Goal: Task Accomplishment & Management: Use online tool/utility

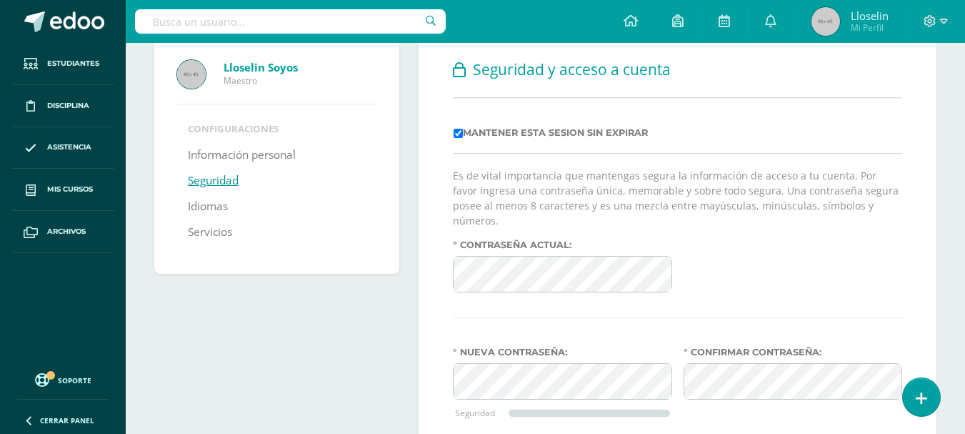
click at [517, 280] on div "Contraseña actual:" at bounding box center [562, 271] width 230 height 64
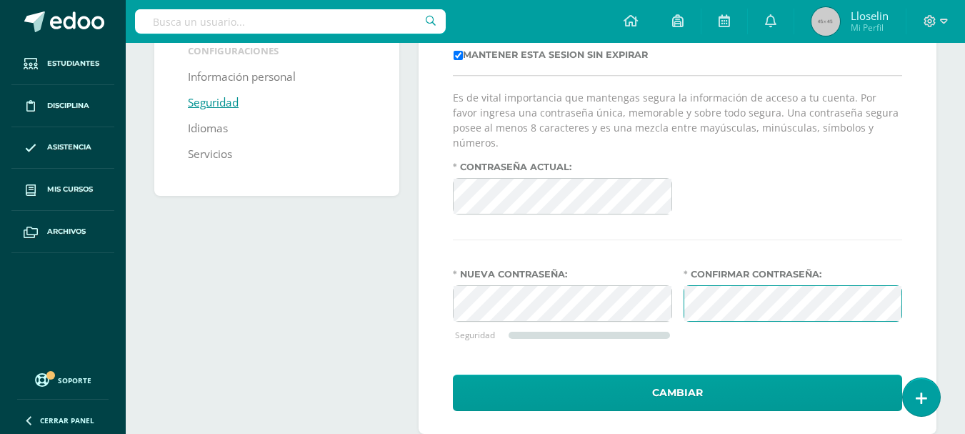
scroll to position [196, 0]
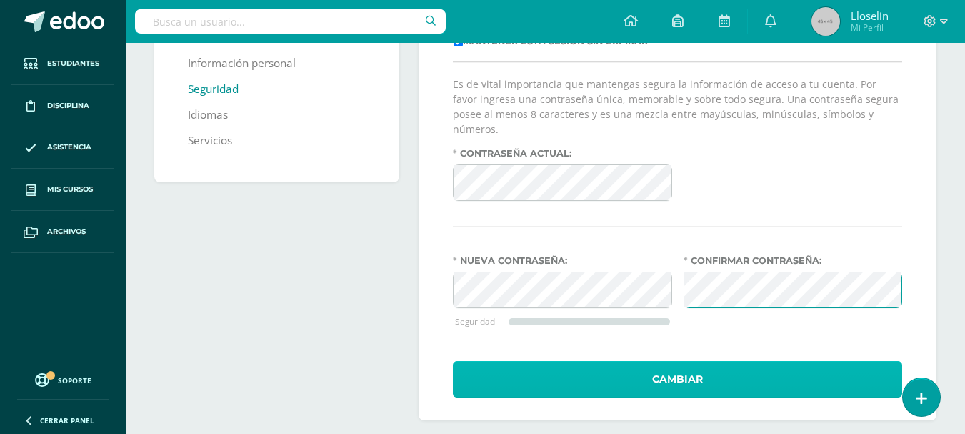
click at [699, 366] on button "Cambiar" at bounding box center [677, 379] width 449 height 36
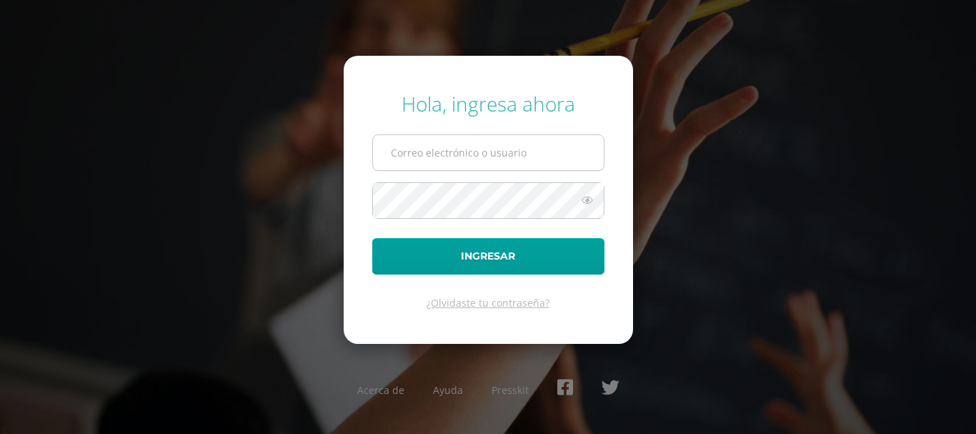
click at [463, 141] on input "text" at bounding box center [488, 152] width 231 height 35
type input "llsoyos@bilinguesanjuan.edu.gt"
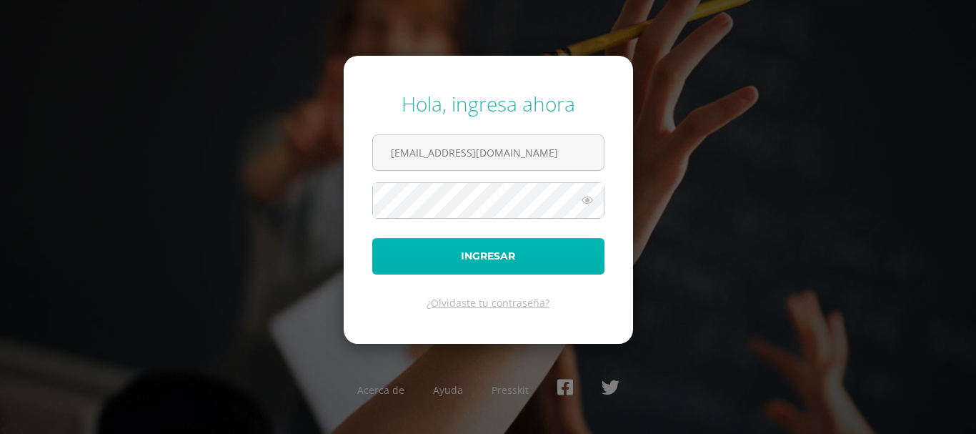
click at [471, 243] on button "Ingresar" at bounding box center [488, 256] width 232 height 36
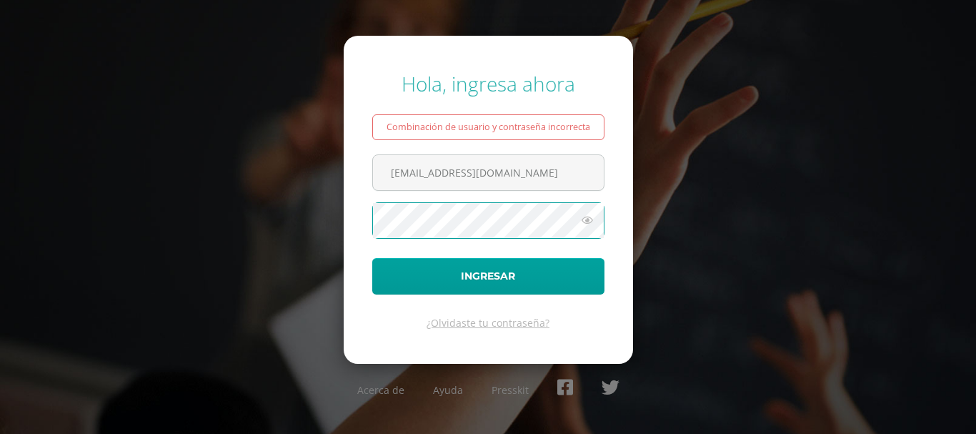
click at [596, 224] on icon at bounding box center [587, 219] width 19 height 17
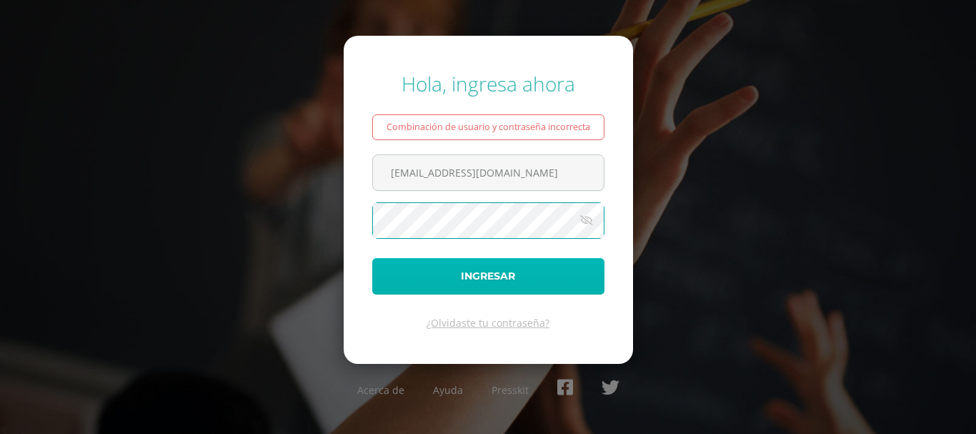
click at [488, 261] on button "Ingresar" at bounding box center [488, 276] width 232 height 36
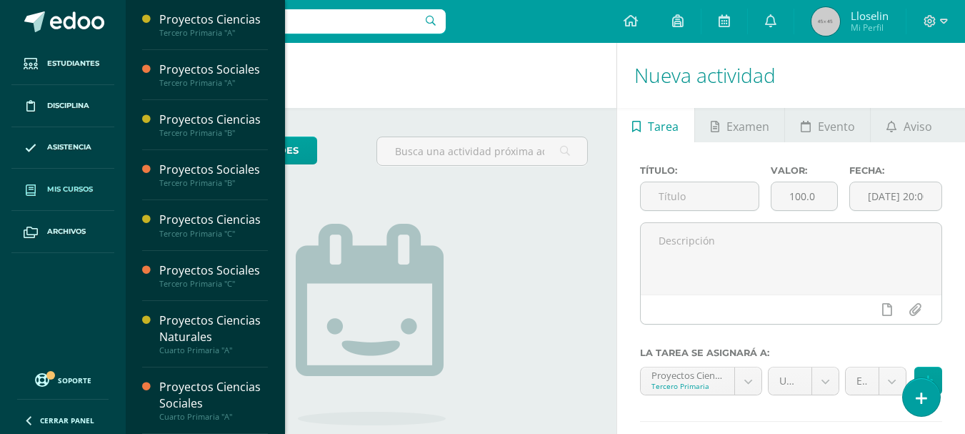
click at [66, 201] on link "Mis cursos" at bounding box center [62, 190] width 103 height 42
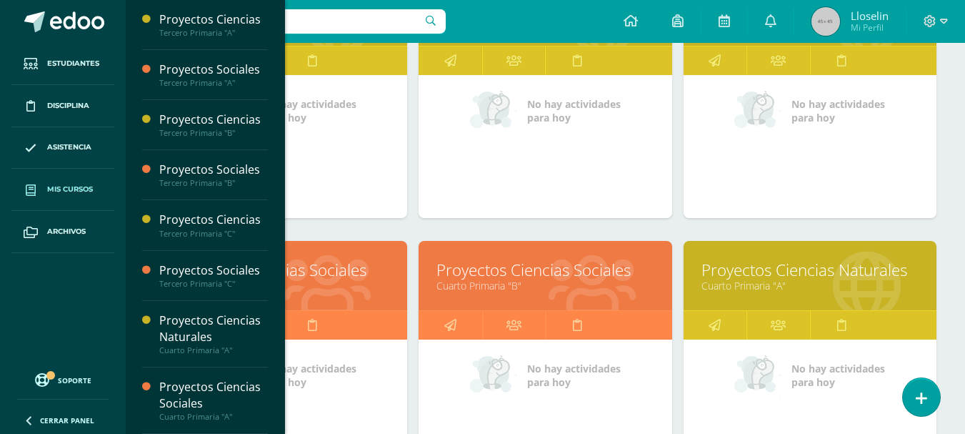
scroll to position [656, 0]
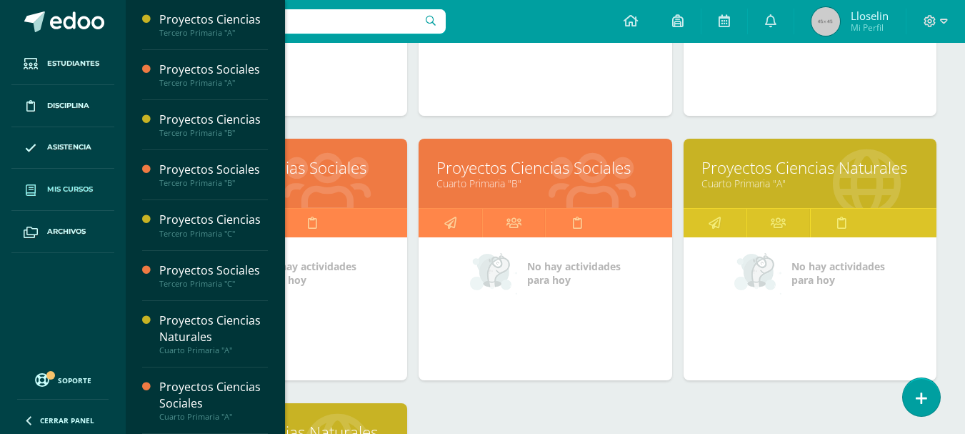
click at [527, 181] on link "Cuarto Primaria "B"" at bounding box center [544, 183] width 217 height 14
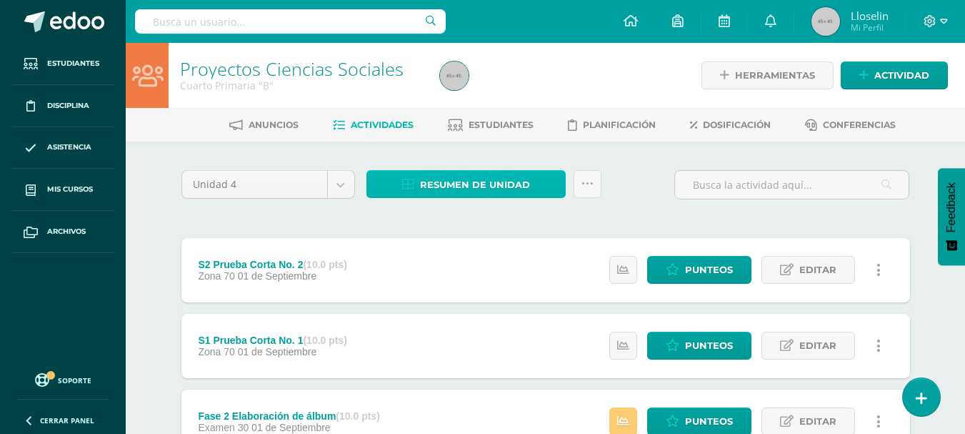
click at [449, 184] on span "Resumen de unidad" at bounding box center [475, 184] width 110 height 26
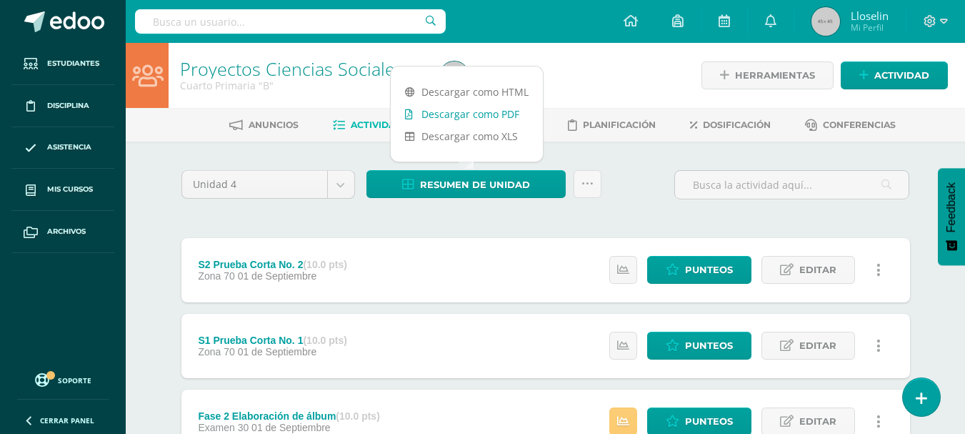
click at [455, 115] on link "Descargar como PDF" at bounding box center [467, 114] width 152 height 22
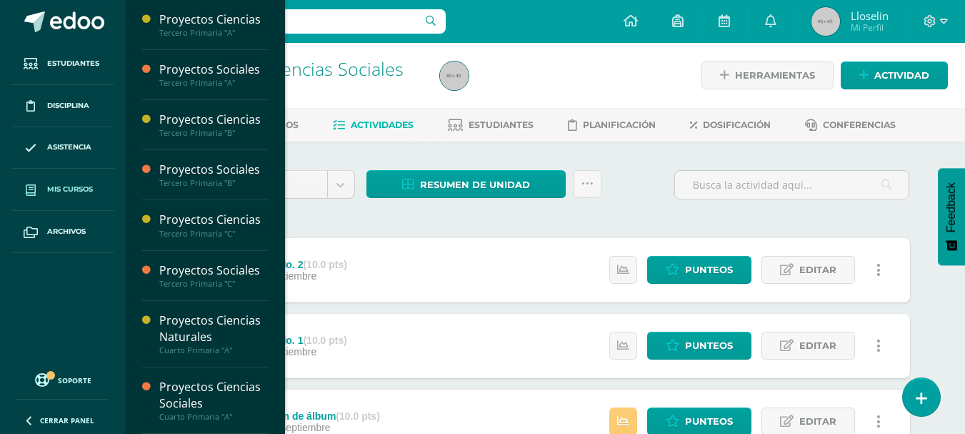
click at [84, 181] on link "Mis cursos" at bounding box center [62, 190] width 103 height 42
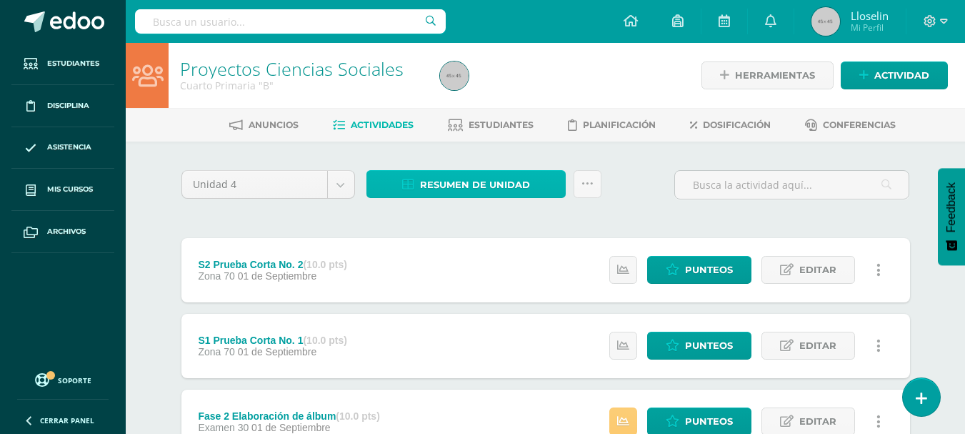
click at [501, 176] on span "Resumen de unidad" at bounding box center [475, 184] width 110 height 26
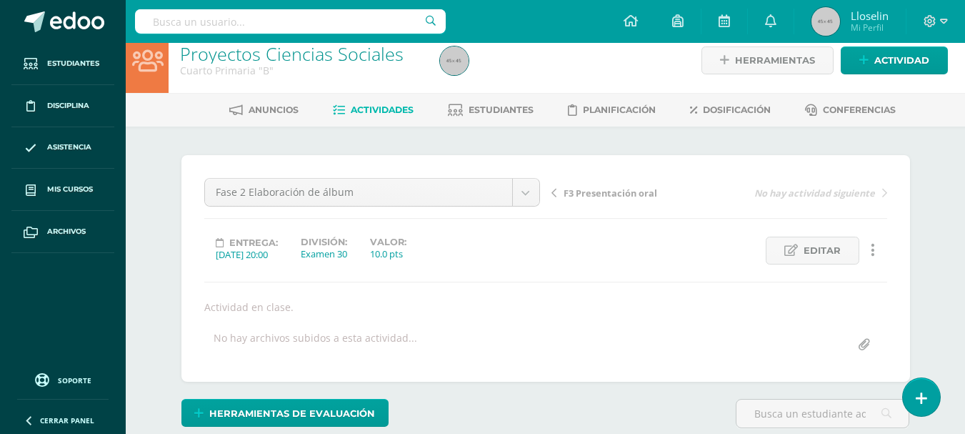
scroll to position [227, 0]
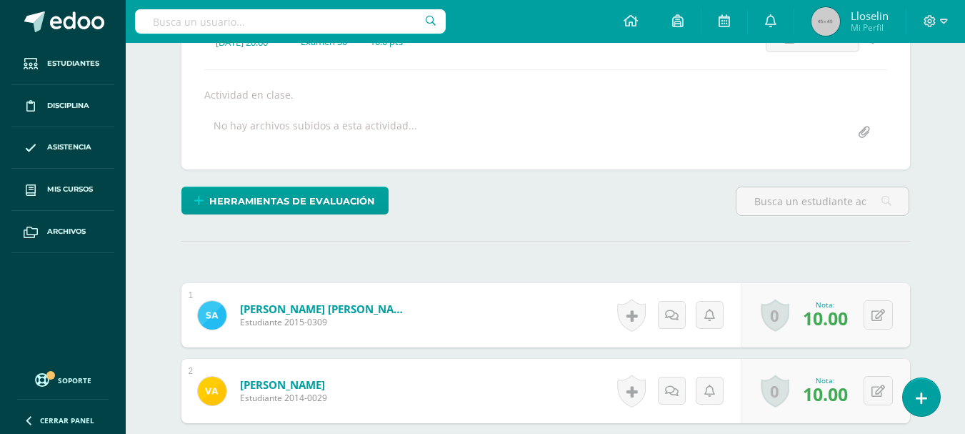
click at [896, 320] on div "0 [GEOGRAPHIC_DATA] Logros obtenidos Aún no hay logros agregados Nota: 10.00" at bounding box center [825, 315] width 169 height 64
click at [878, 315] on button at bounding box center [877, 313] width 29 height 29
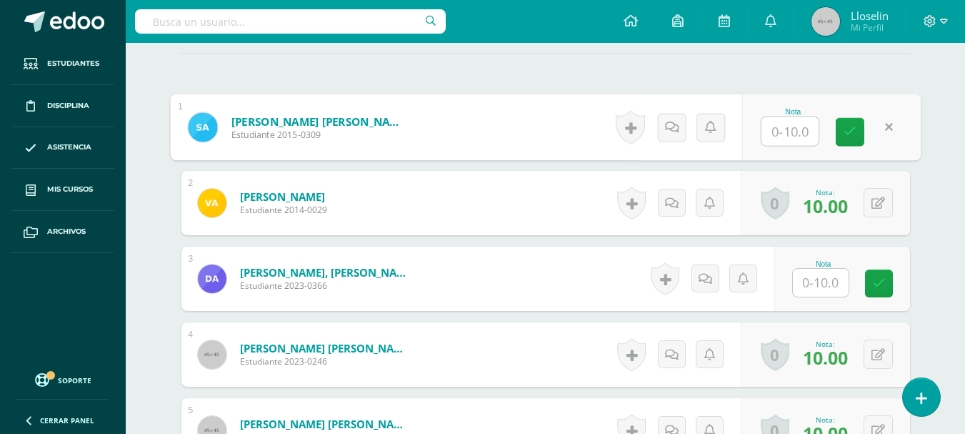
scroll to position [416, 0]
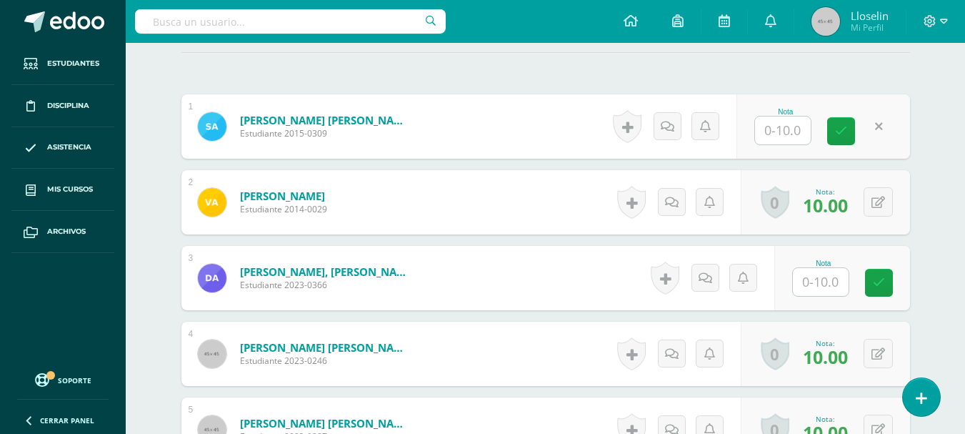
click at [842, 201] on span "10.00" at bounding box center [825, 205] width 45 height 24
click at [888, 206] on button at bounding box center [888, 202] width 30 height 30
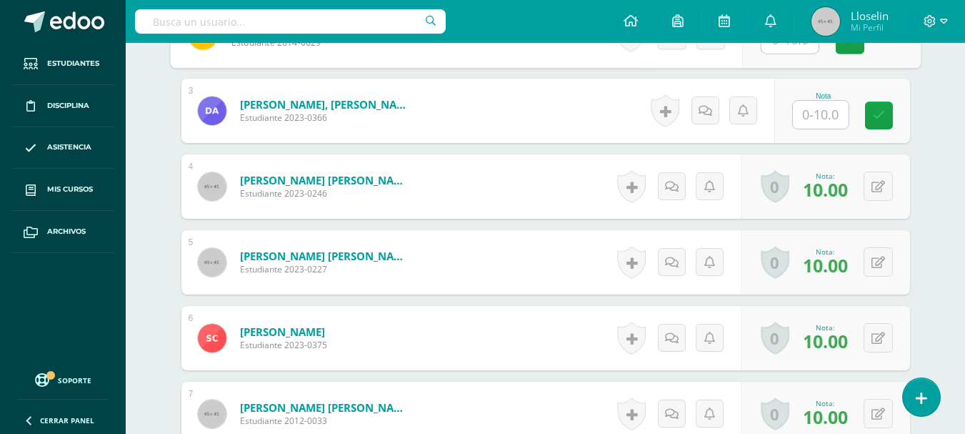
scroll to position [628, 0]
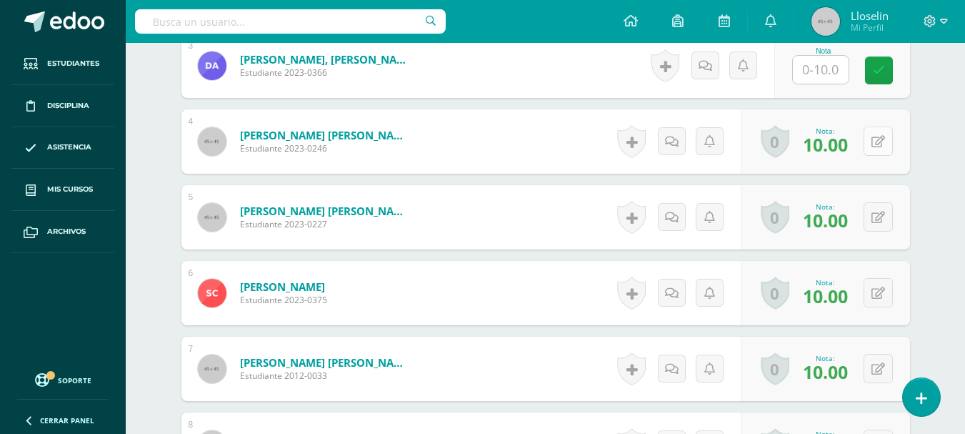
click at [880, 139] on icon at bounding box center [878, 142] width 14 height 12
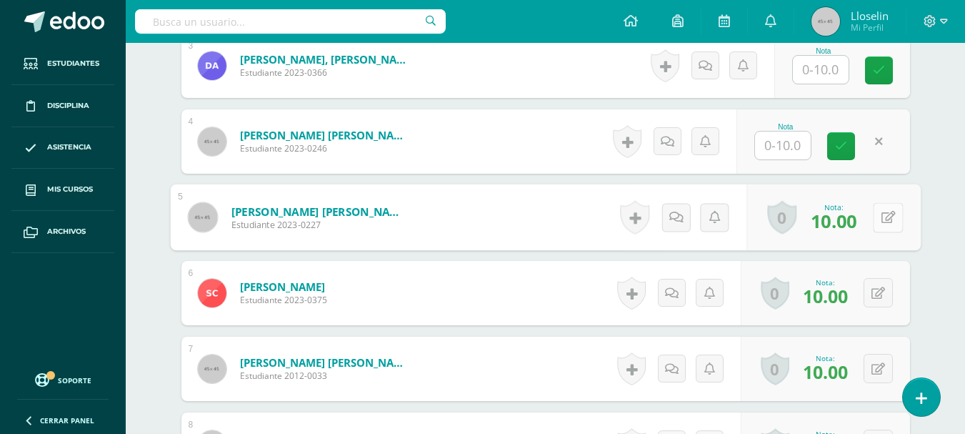
click at [888, 209] on button at bounding box center [888, 217] width 30 height 30
click at [873, 298] on icon at bounding box center [878, 293] width 14 height 12
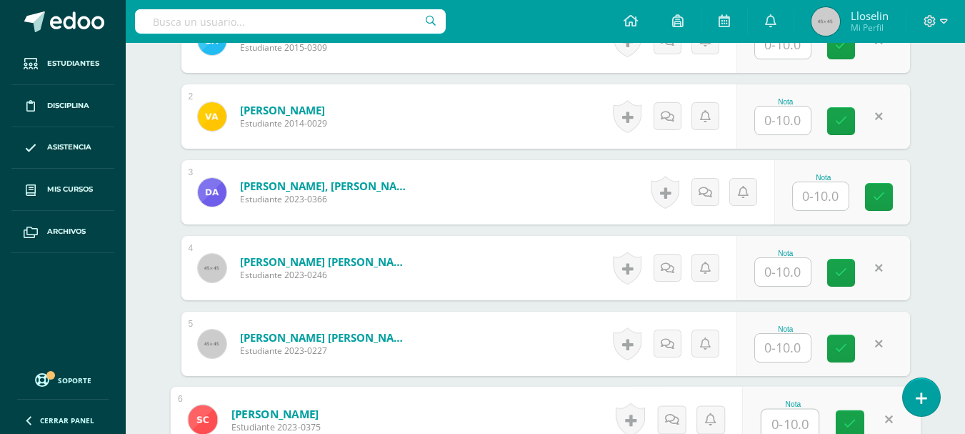
scroll to position [881, 0]
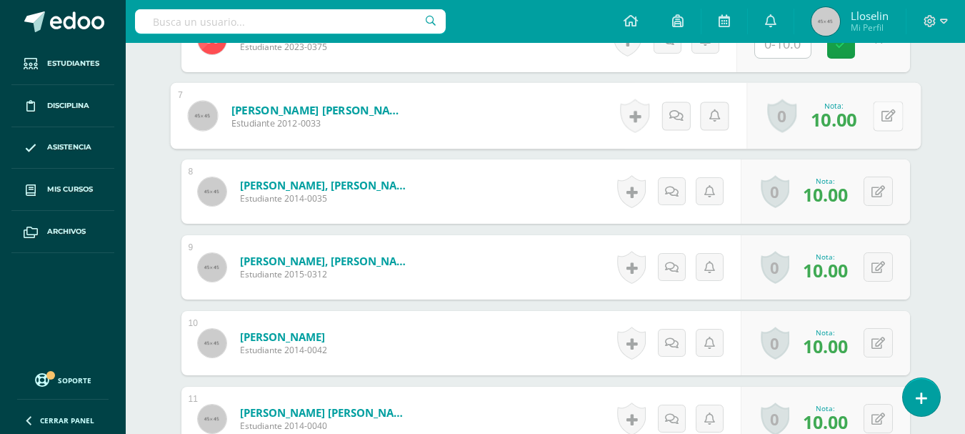
click at [891, 116] on button at bounding box center [888, 116] width 30 height 30
click at [881, 191] on icon at bounding box center [878, 192] width 14 height 12
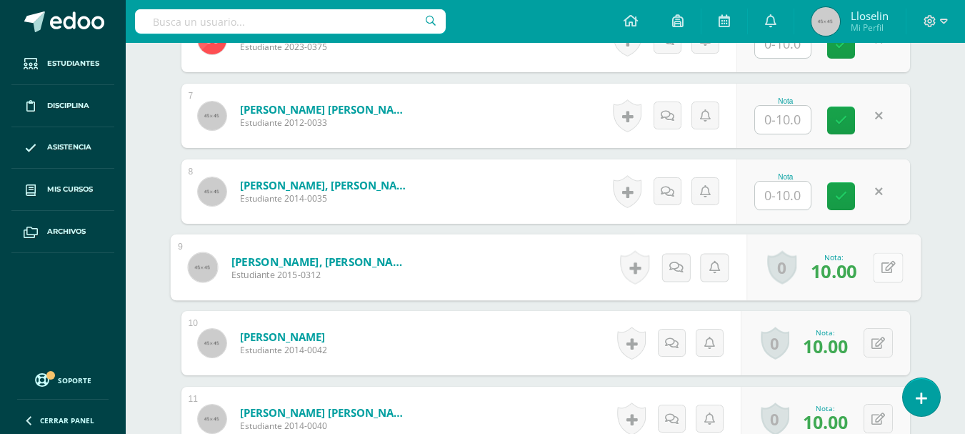
click at [882, 271] on icon at bounding box center [888, 267] width 14 height 12
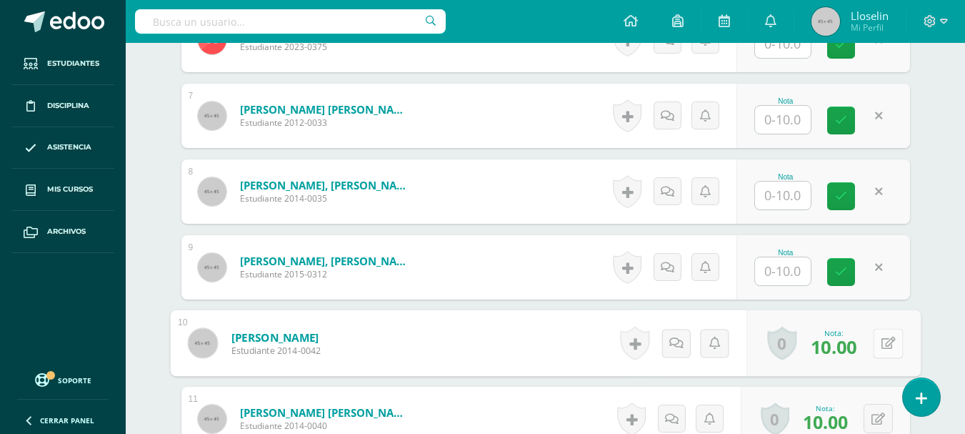
click at [878, 354] on button at bounding box center [888, 343] width 30 height 30
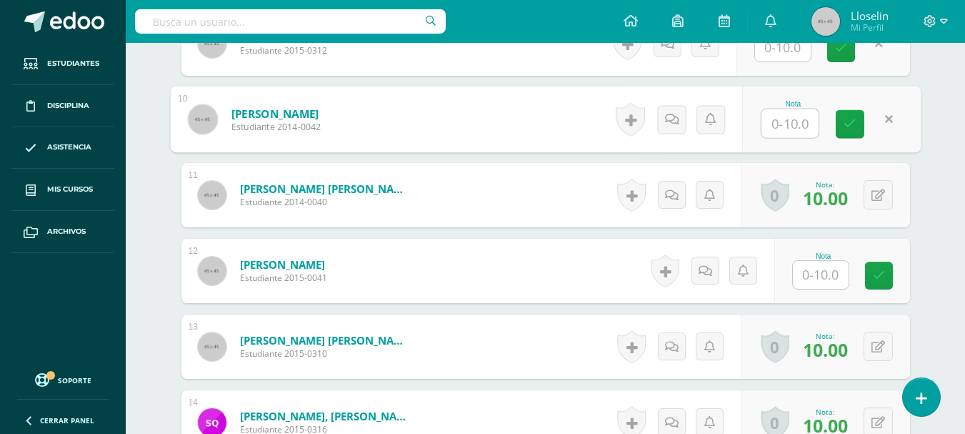
scroll to position [1108, 0]
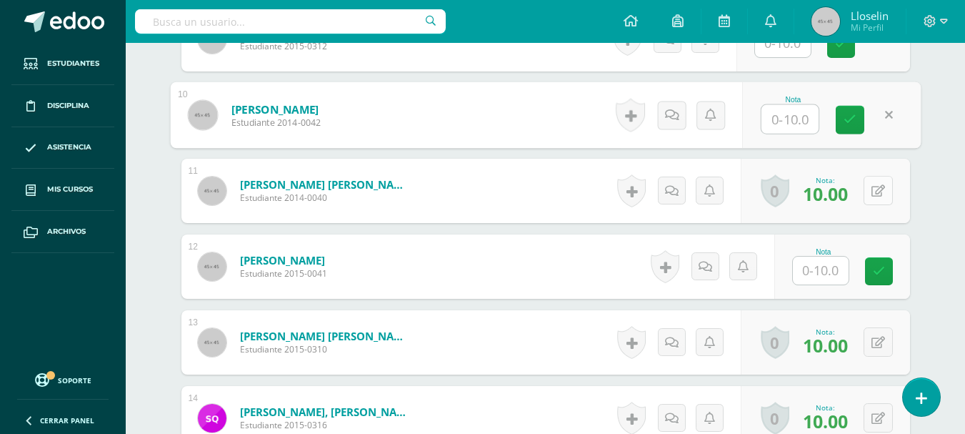
click at [888, 192] on button at bounding box center [877, 190] width 29 height 29
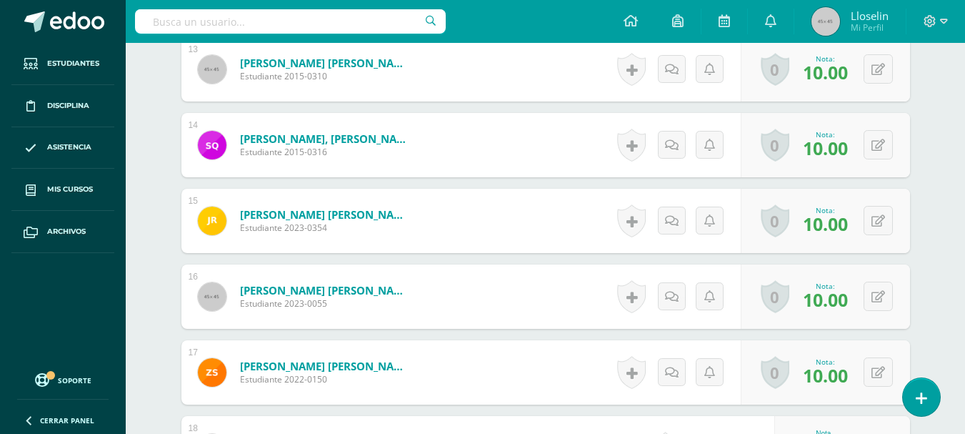
scroll to position [1386, 0]
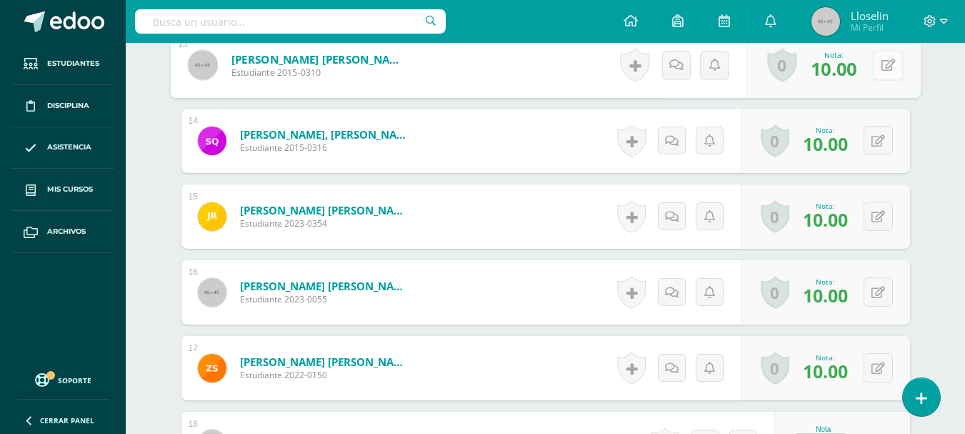
click at [873, 56] on button at bounding box center [888, 65] width 30 height 30
click at [873, 141] on button at bounding box center [877, 140] width 29 height 29
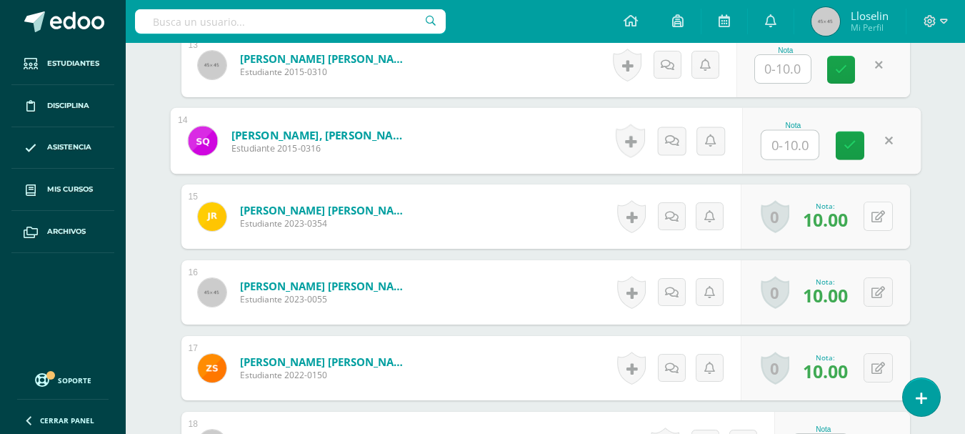
click at [882, 219] on icon at bounding box center [878, 217] width 14 height 12
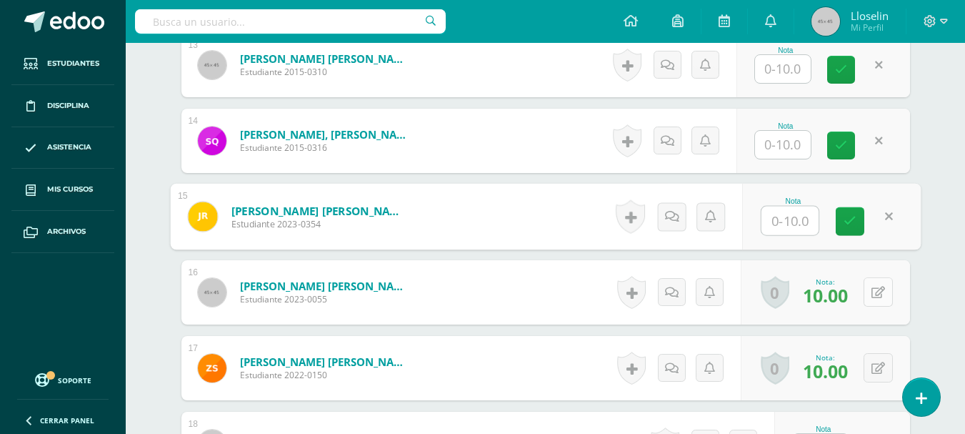
click at [886, 293] on button at bounding box center [877, 291] width 29 height 29
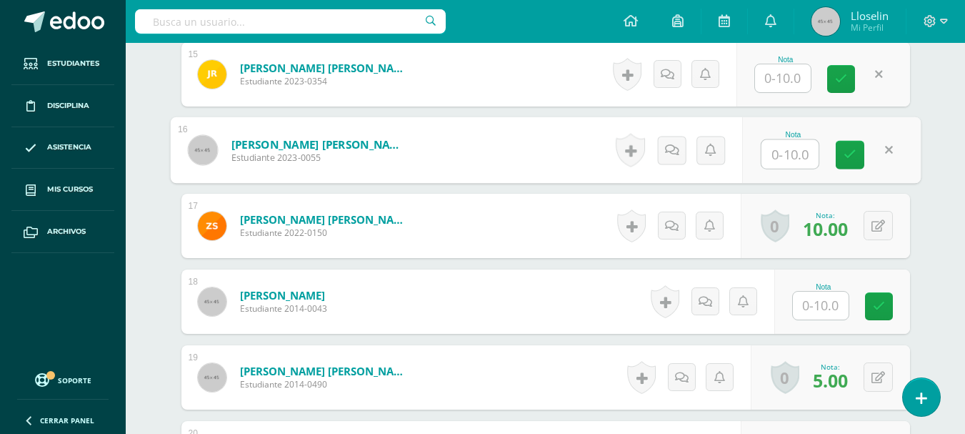
scroll to position [1606, 0]
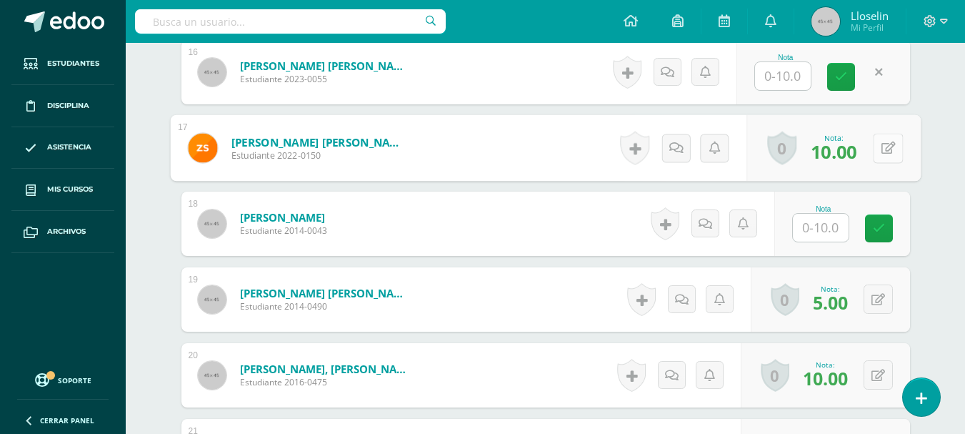
click at [881, 154] on icon at bounding box center [888, 147] width 14 height 12
click at [880, 291] on button at bounding box center [877, 298] width 29 height 29
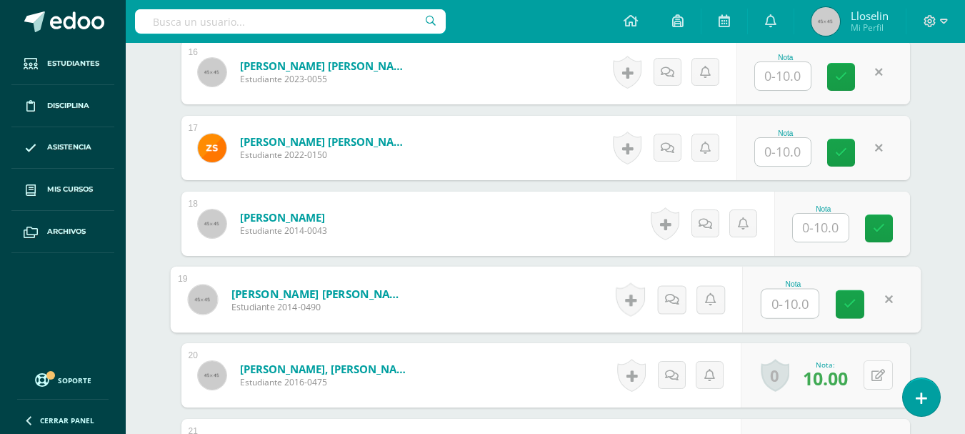
click at [875, 380] on button at bounding box center [877, 374] width 29 height 29
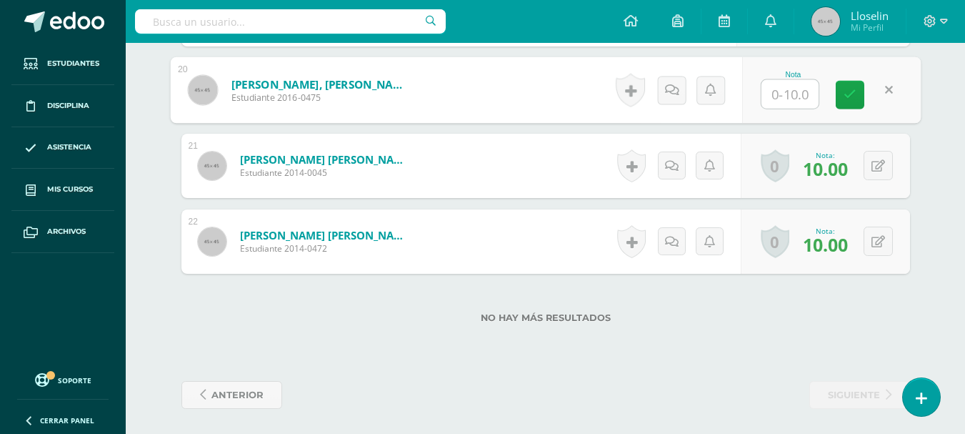
scroll to position [1894, 0]
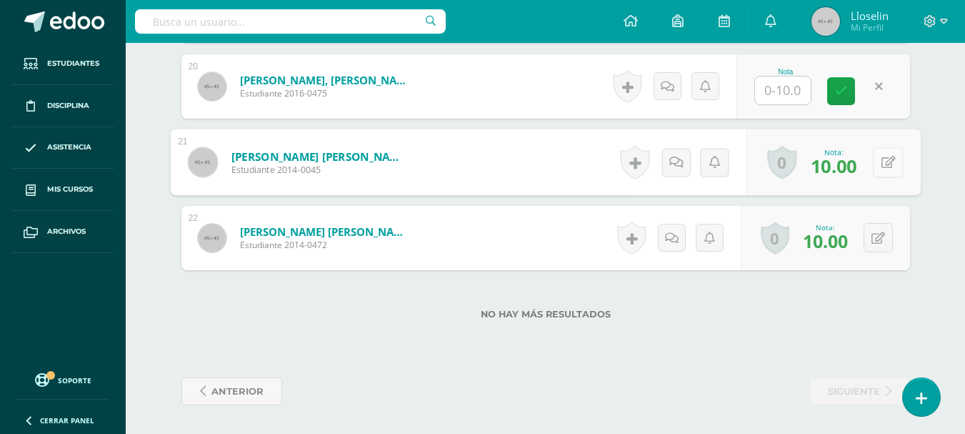
click at [873, 164] on button at bounding box center [888, 162] width 30 height 30
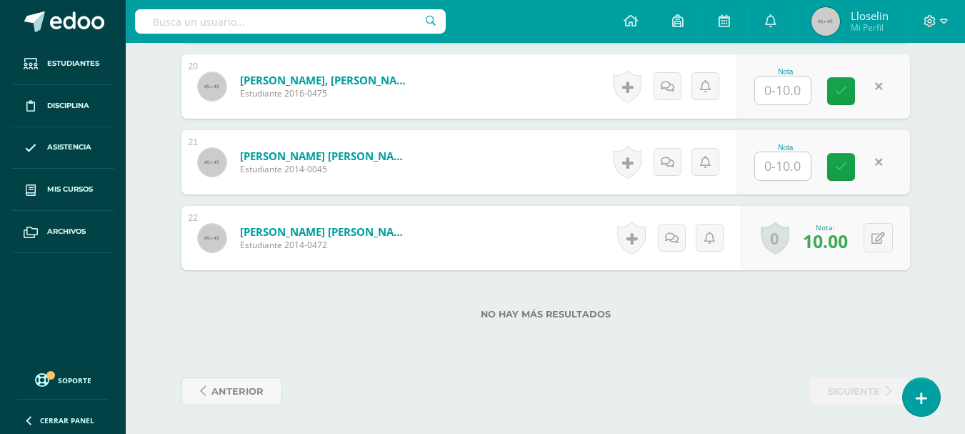
click at [867, 222] on div "0 [GEOGRAPHIC_DATA] Logros obtenidos Aún no hay logros agregados Nota: 10.00" at bounding box center [825, 238] width 169 height 64
click at [877, 243] on button at bounding box center [877, 237] width 29 height 29
click at [877, 243] on icon at bounding box center [878, 238] width 14 height 12
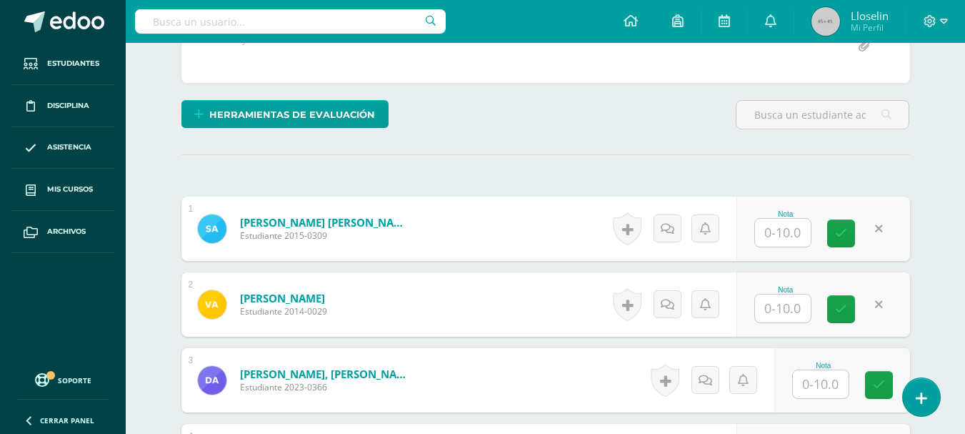
scroll to position [440, 0]
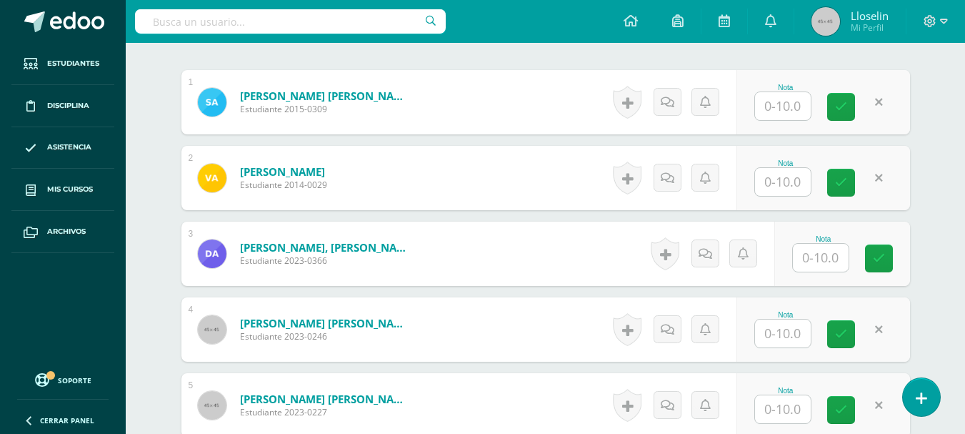
click at [795, 99] on input "text" at bounding box center [783, 106] width 56 height 28
drag, startPoint x: 943, startPoint y: 308, endPoint x: 459, endPoint y: 56, distance: 545.6
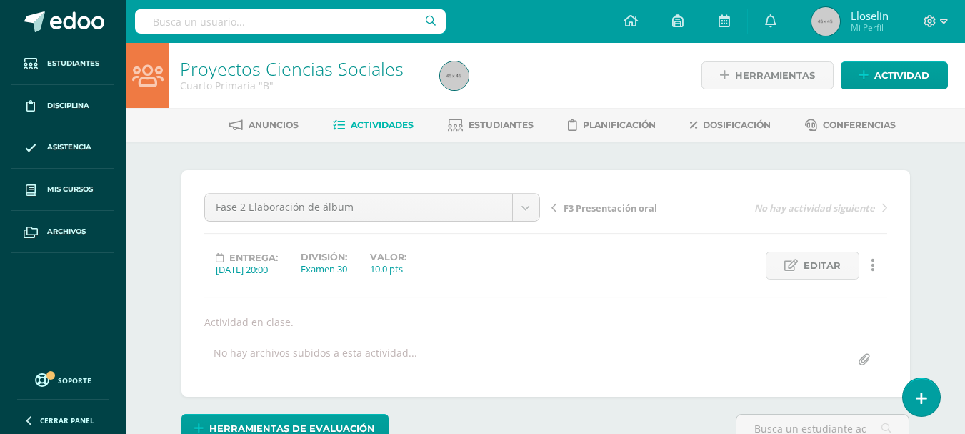
click at [574, 55] on div at bounding box center [567, 75] width 266 height 65
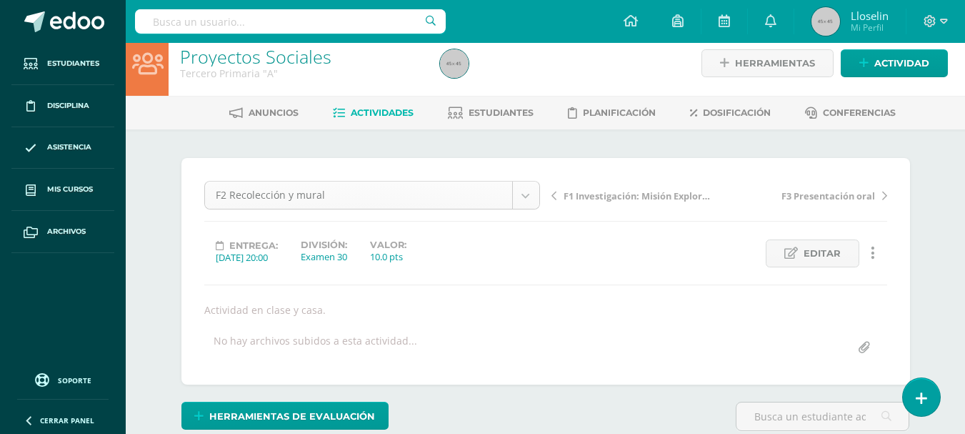
click at [520, 191] on body "Estudiantes Disciplina Asistencia Mis cursos Archivos Soporte Ayuda Reportar un…" at bounding box center [482, 277] width 965 height 579
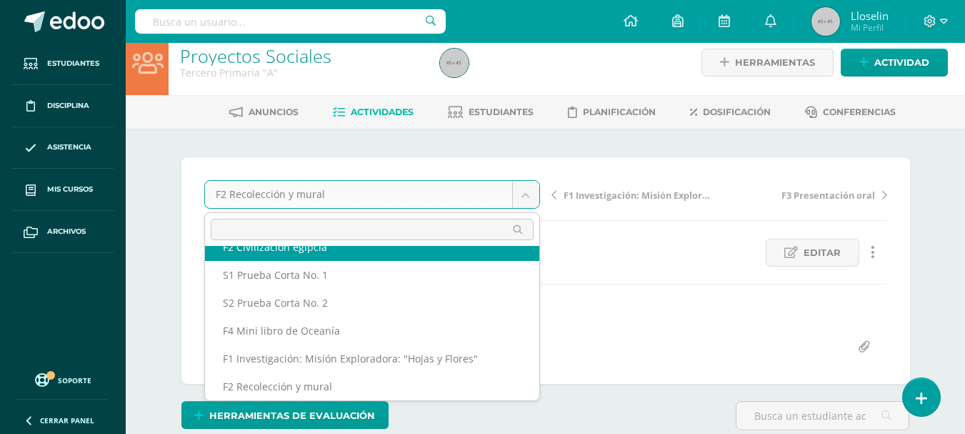
scroll to position [89, 0]
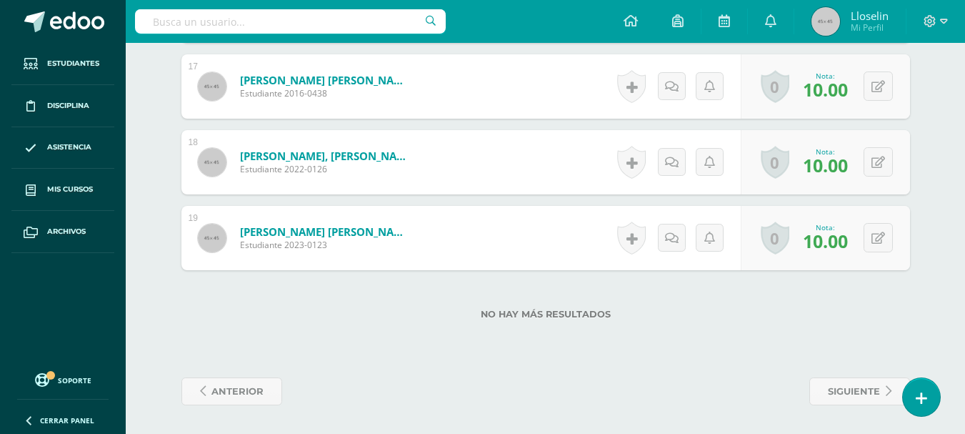
scroll to position [0, 0]
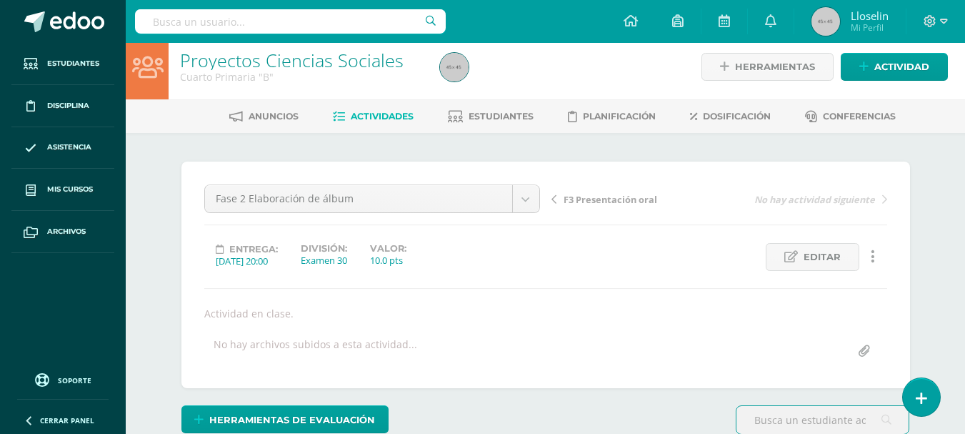
scroll to position [9, 0]
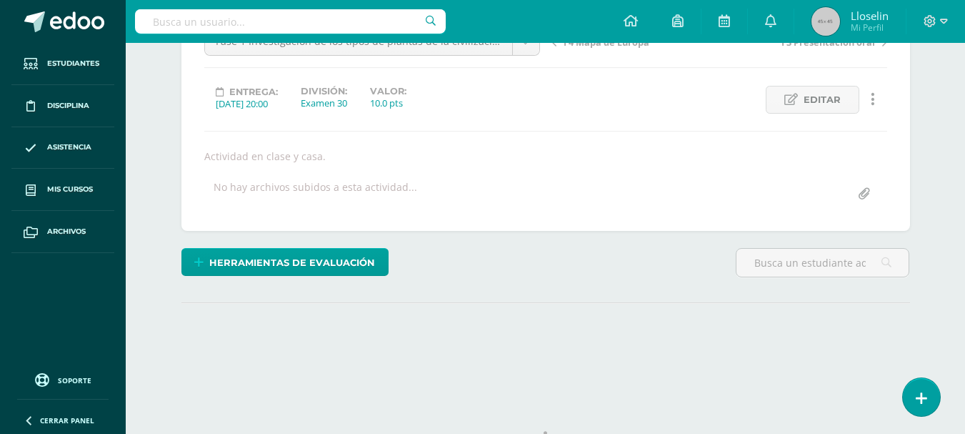
scroll to position [227, 0]
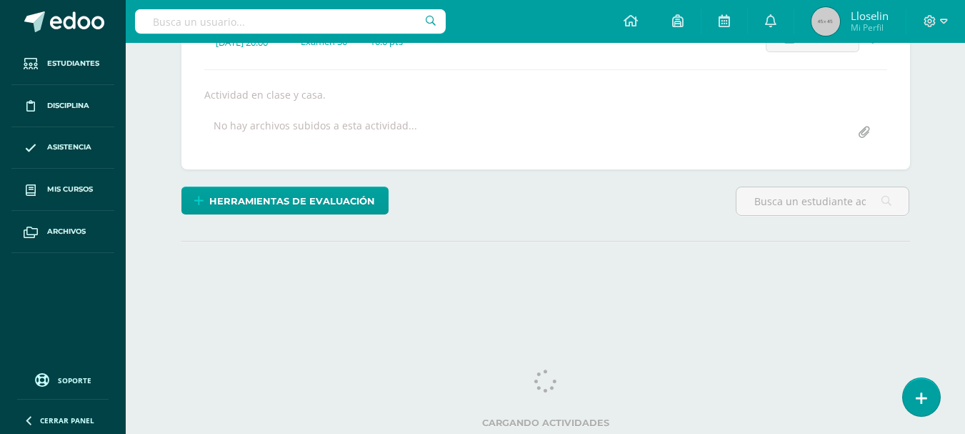
drag, startPoint x: 975, startPoint y: 161, endPoint x: 975, endPoint y: 348, distance: 186.4
click at [964, 348] on html "Estudiantes Disciplina Asistencia Mis cursos Archivos Soporte Ayuda Reportar un…" at bounding box center [482, 62] width 965 height 579
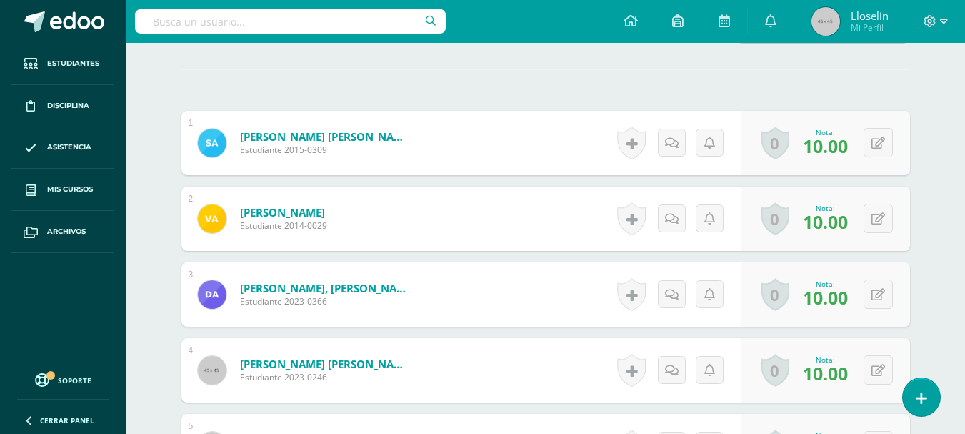
scroll to position [411, 0]
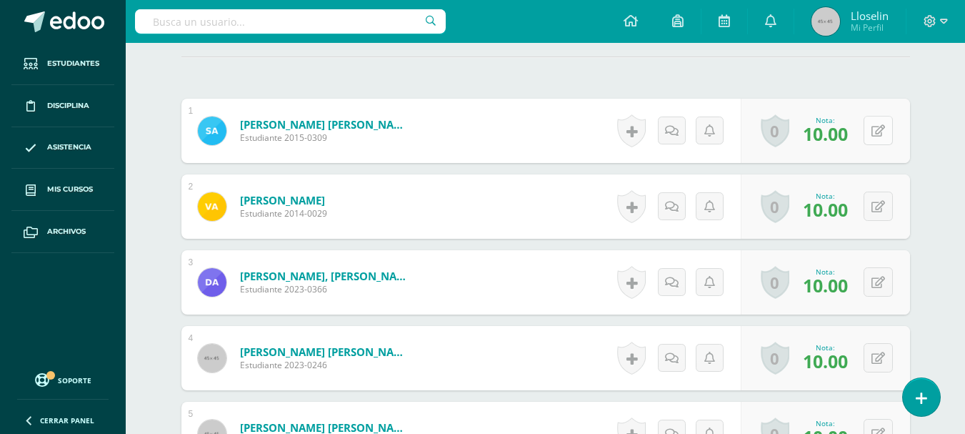
click at [880, 136] on icon at bounding box center [878, 131] width 14 height 12
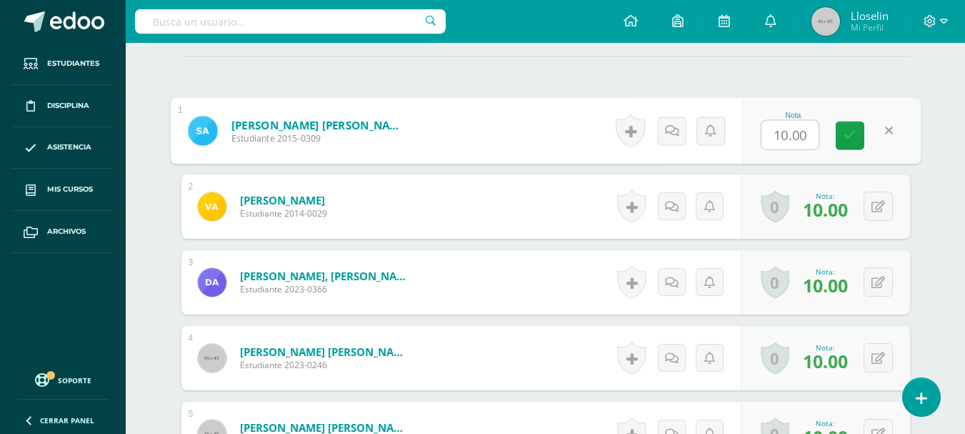
type input "8"
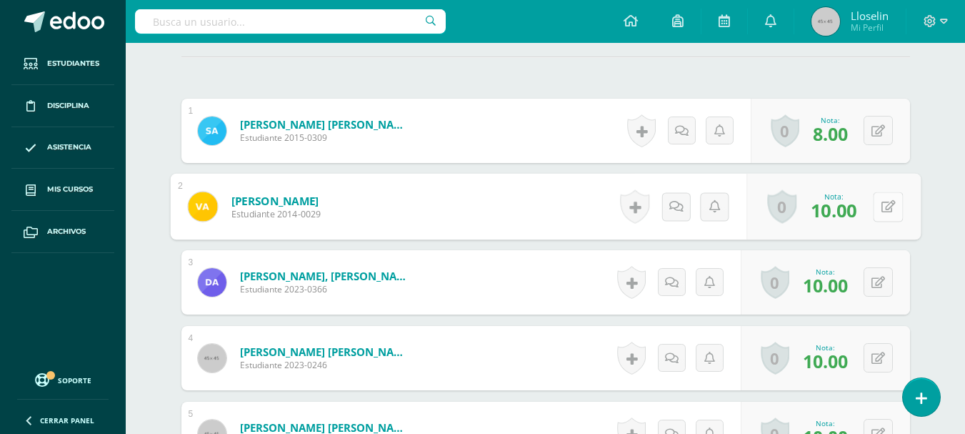
click at [877, 212] on button at bounding box center [888, 206] width 30 height 30
click at [853, 205] on icon at bounding box center [849, 211] width 13 height 12
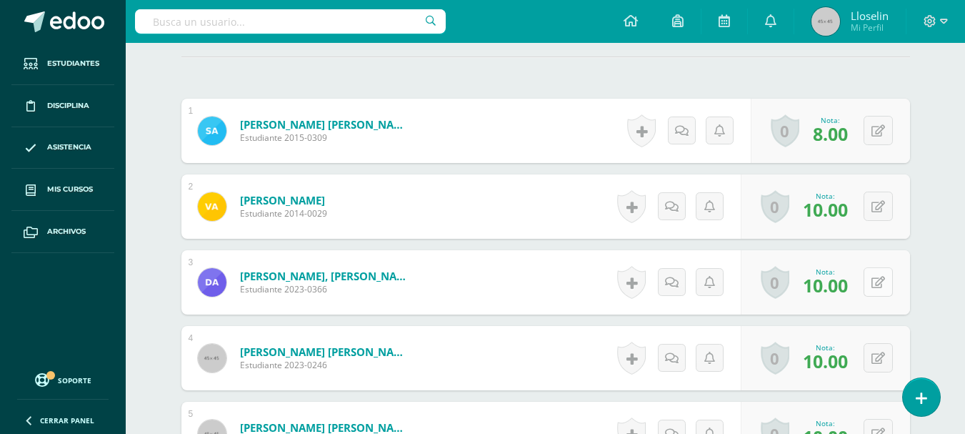
click at [892, 279] on button at bounding box center [877, 281] width 29 height 29
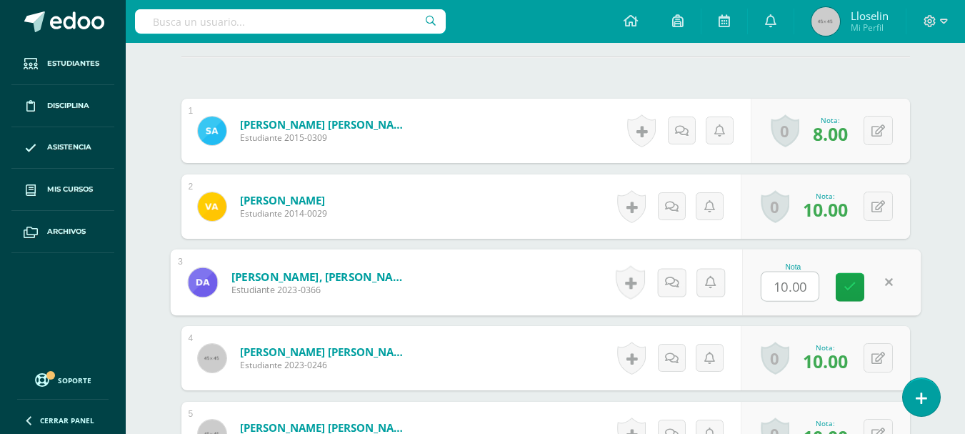
type input "6"
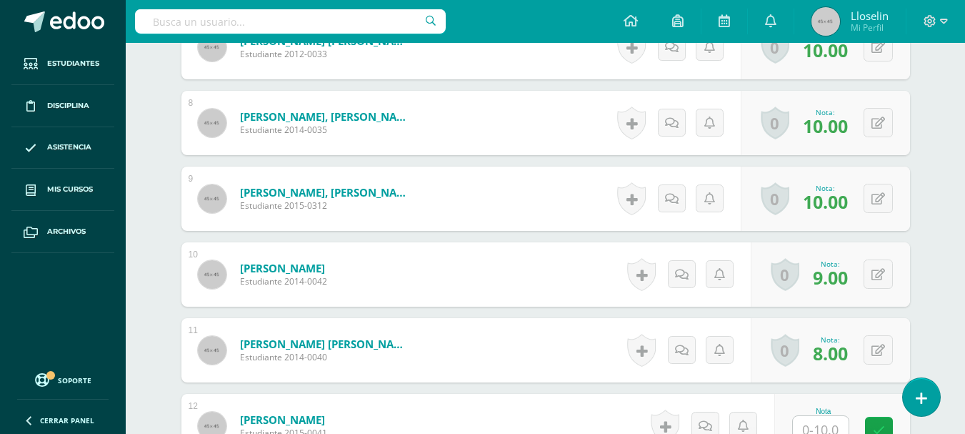
scroll to position [953, 0]
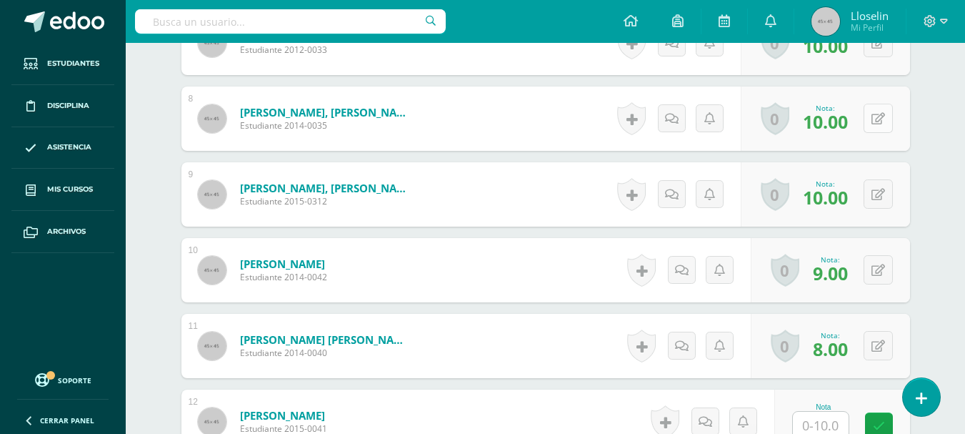
click at [873, 119] on icon at bounding box center [878, 119] width 14 height 12
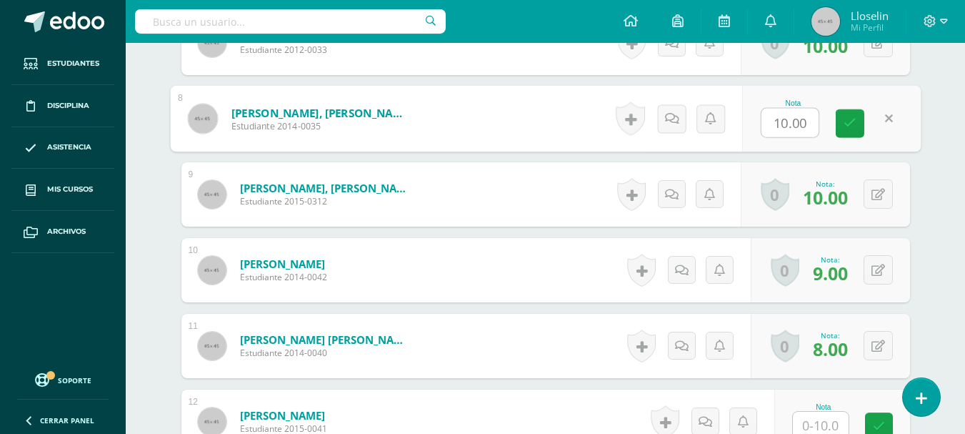
type input "9"
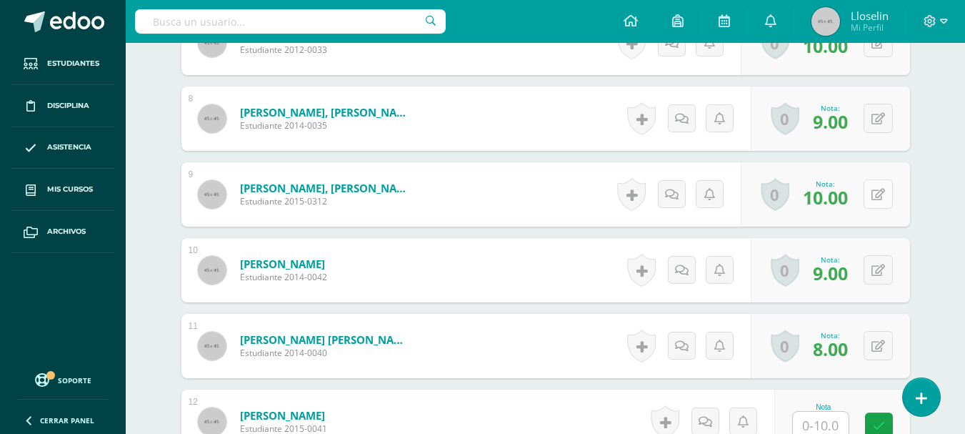
click at [881, 194] on icon at bounding box center [878, 195] width 14 height 12
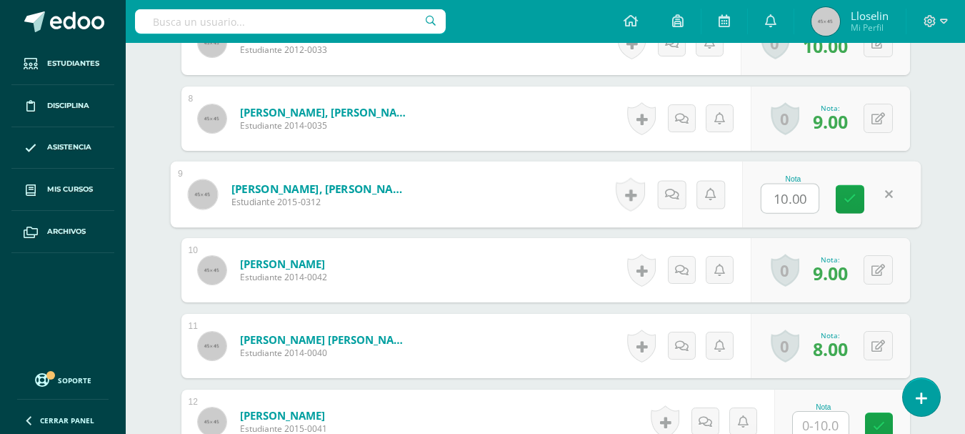
type input "9"
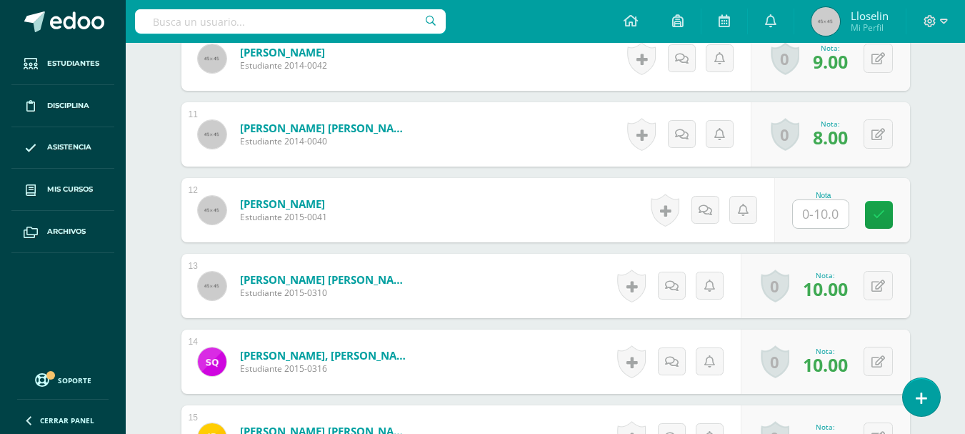
scroll to position [1173, 0]
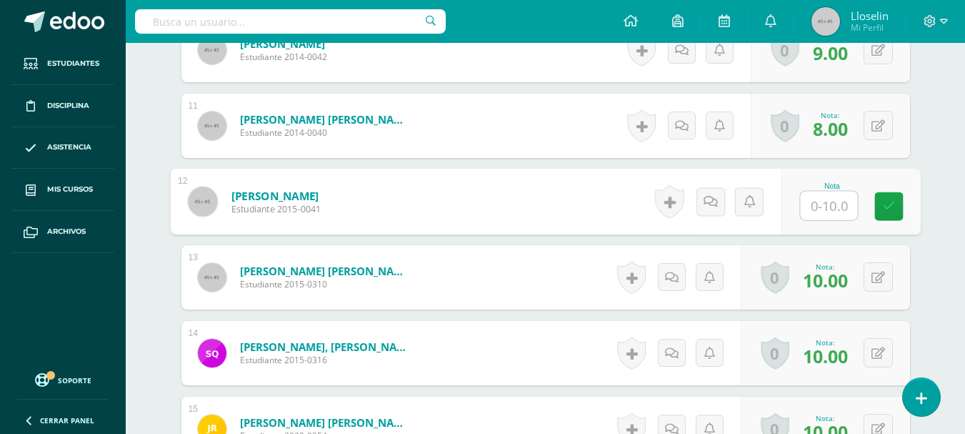
click at [841, 195] on input "text" at bounding box center [828, 205] width 57 height 29
type input "8"
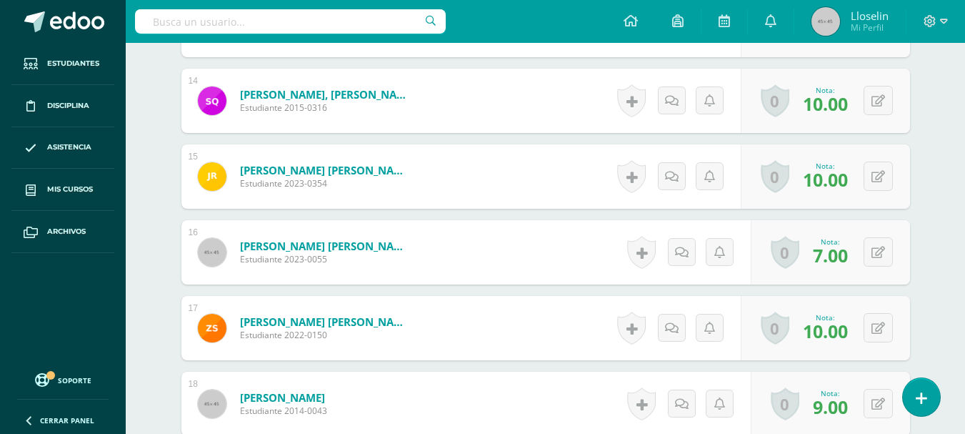
scroll to position [1434, 0]
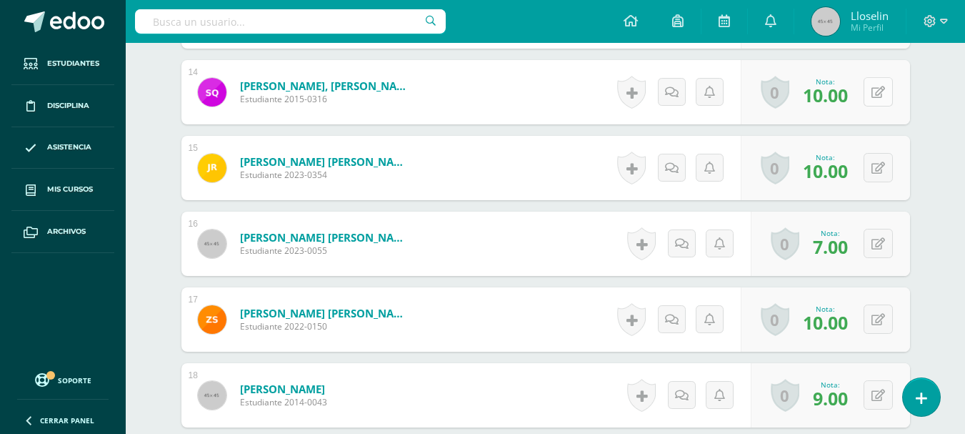
click at [884, 93] on button at bounding box center [877, 91] width 29 height 29
type input "9"
click at [878, 165] on icon at bounding box center [878, 168] width 14 height 12
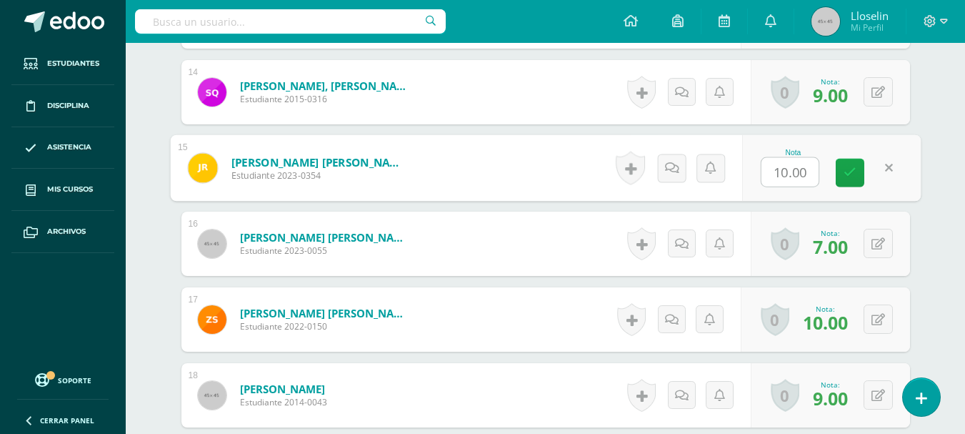
type input "8"
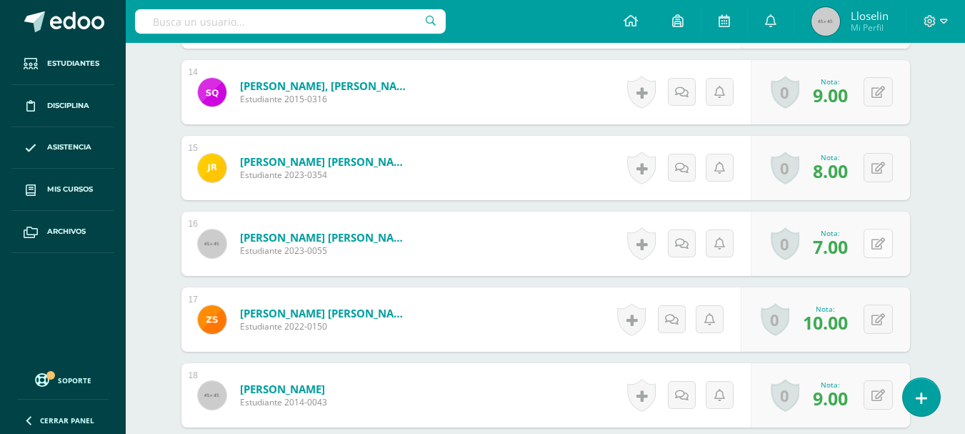
click at [881, 243] on icon at bounding box center [878, 244] width 14 height 12
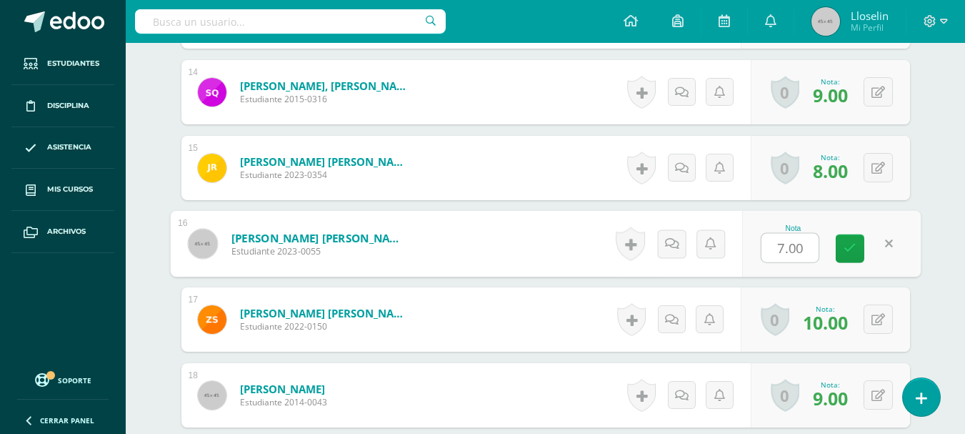
type input "9"
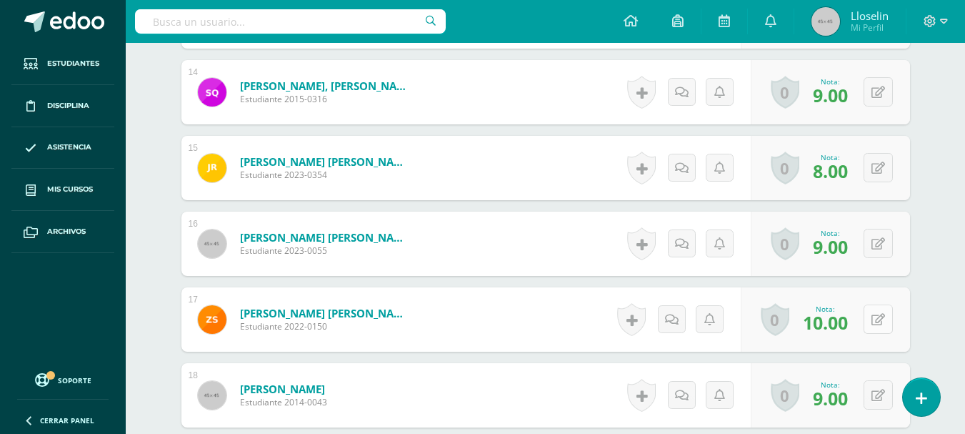
click at [883, 321] on icon at bounding box center [878, 320] width 14 height 12
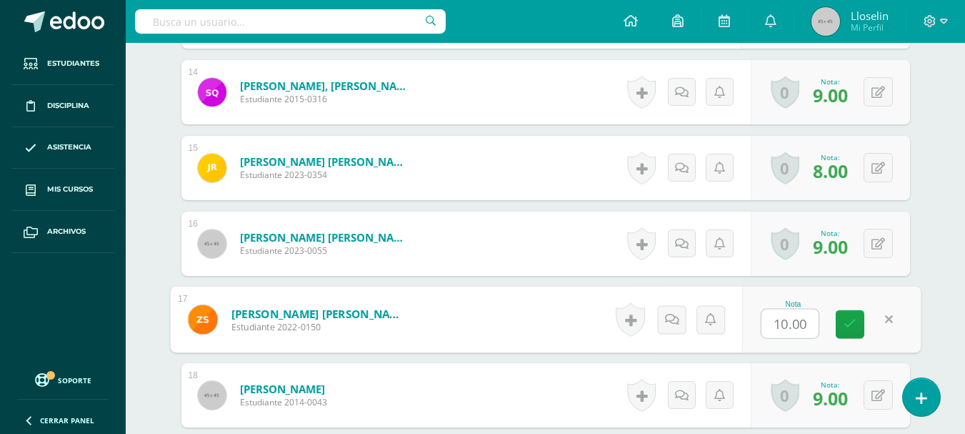
type input "8"
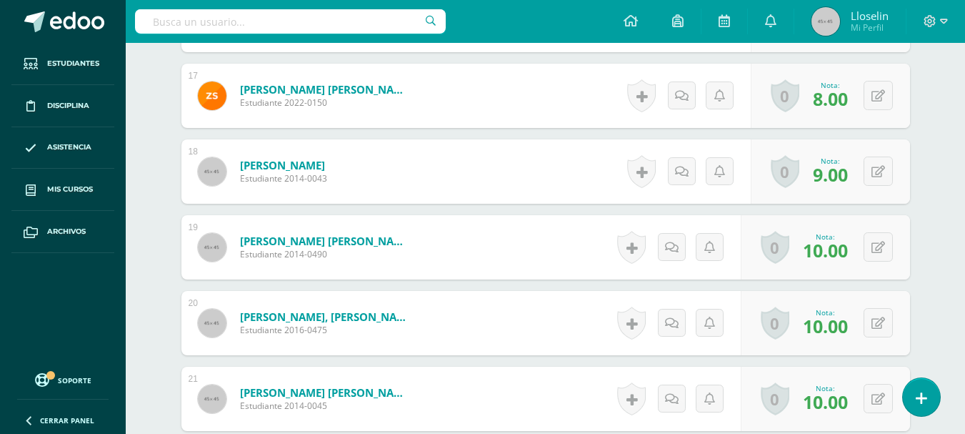
scroll to position [1662, 0]
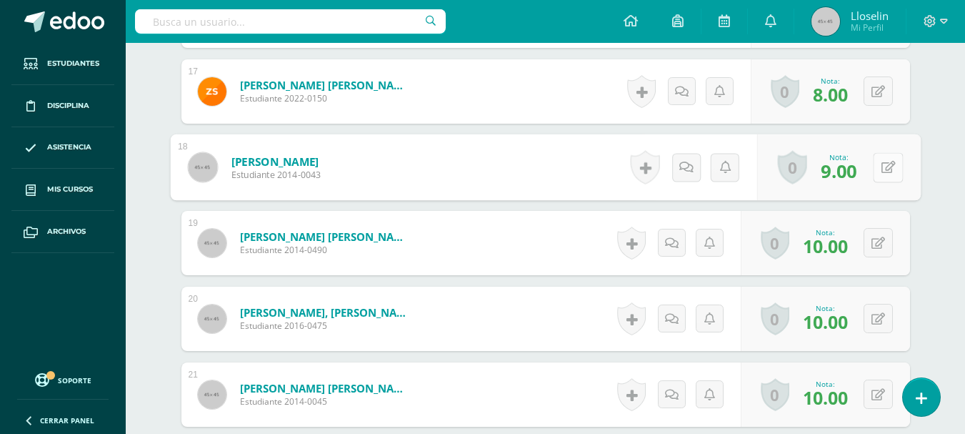
click at [879, 174] on button at bounding box center [888, 167] width 30 height 30
type input "8"
click at [885, 250] on button at bounding box center [877, 242] width 29 height 29
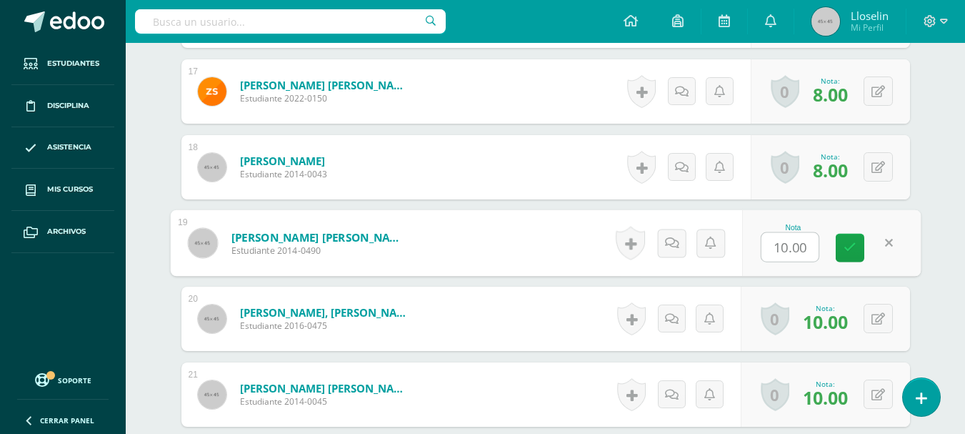
type input "9"
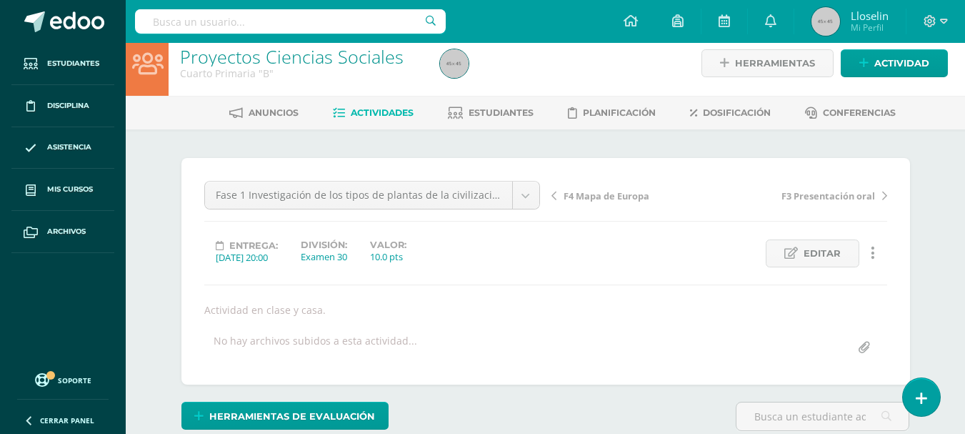
scroll to position [0, 0]
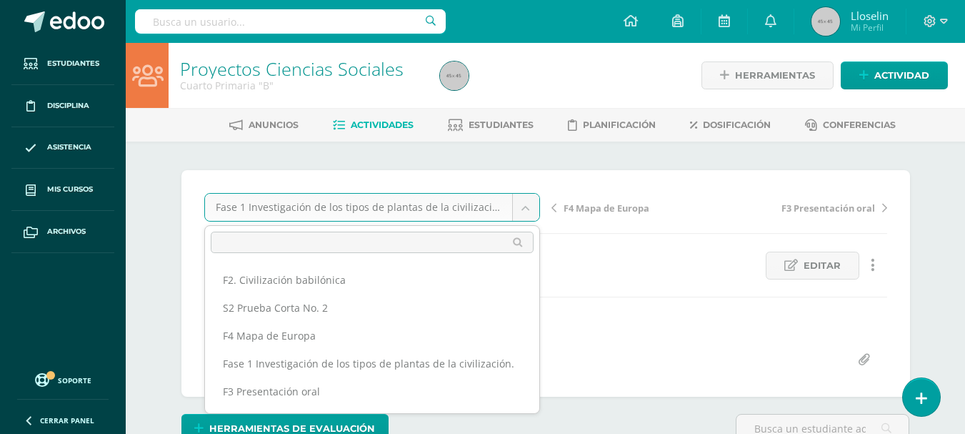
scroll to position [136, 0]
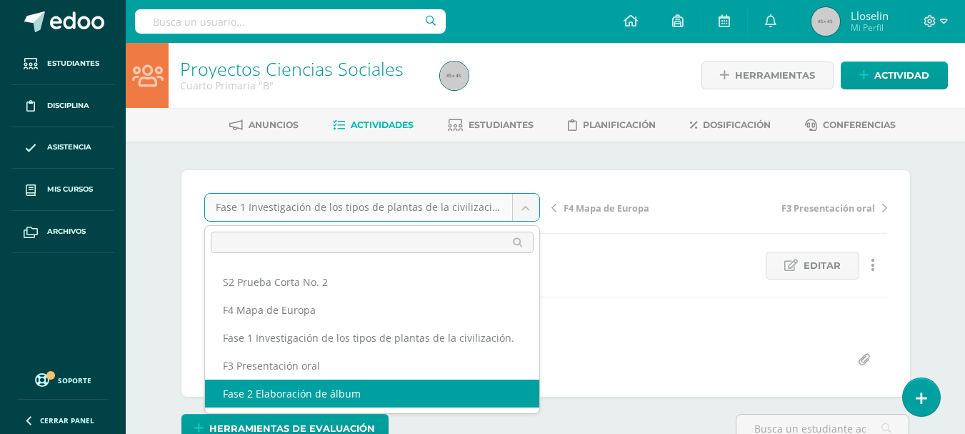
select select "/dashboard/teacher/grade-activity/46349/"
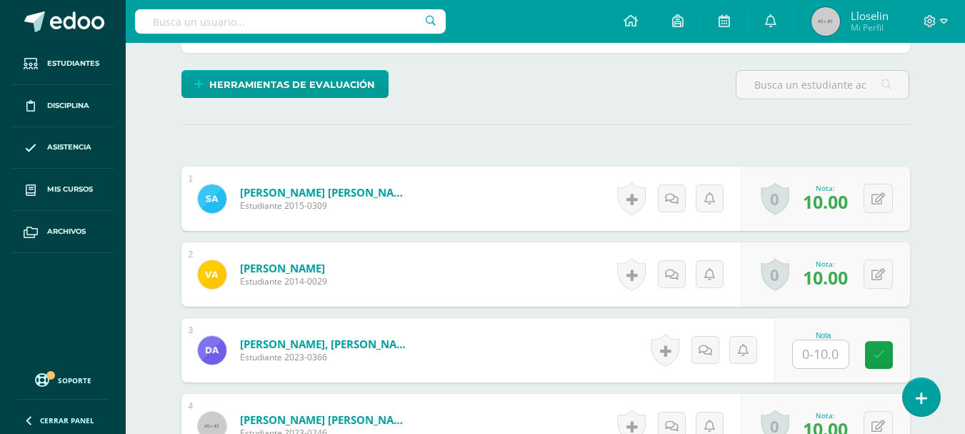
scroll to position [360, 0]
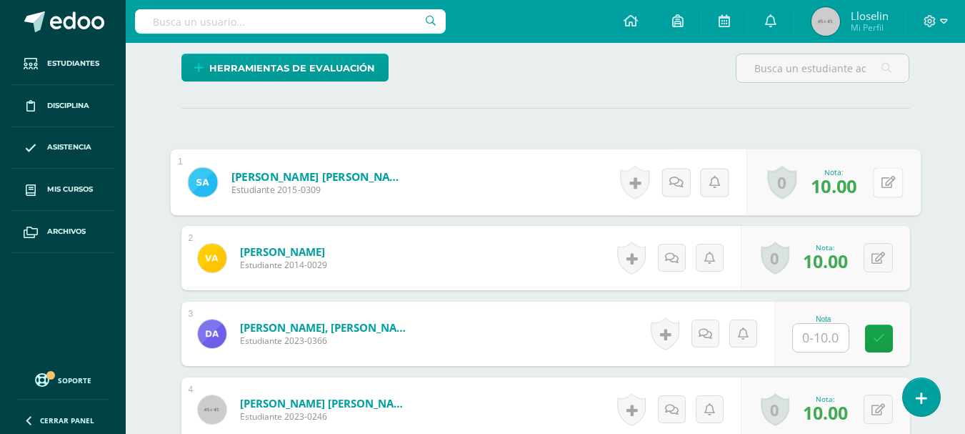
click at [890, 181] on button at bounding box center [888, 182] width 30 height 30
type input "8"
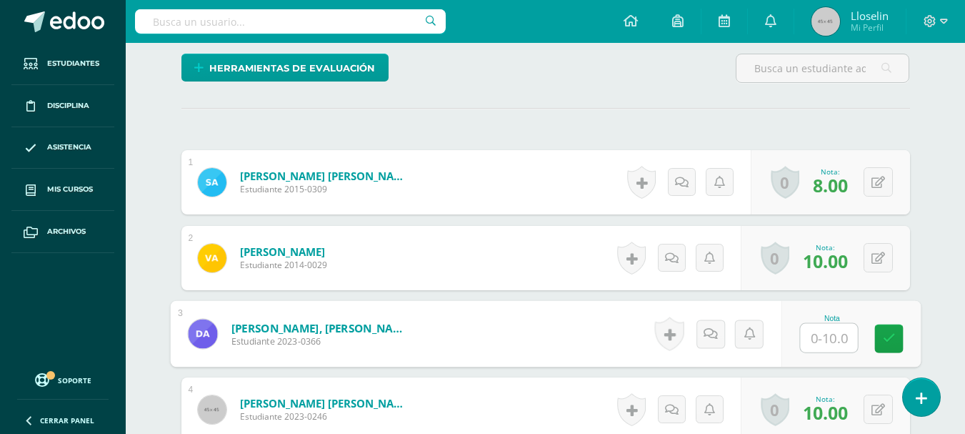
click at [810, 339] on input "text" at bounding box center [828, 338] width 57 height 29
type input "6"
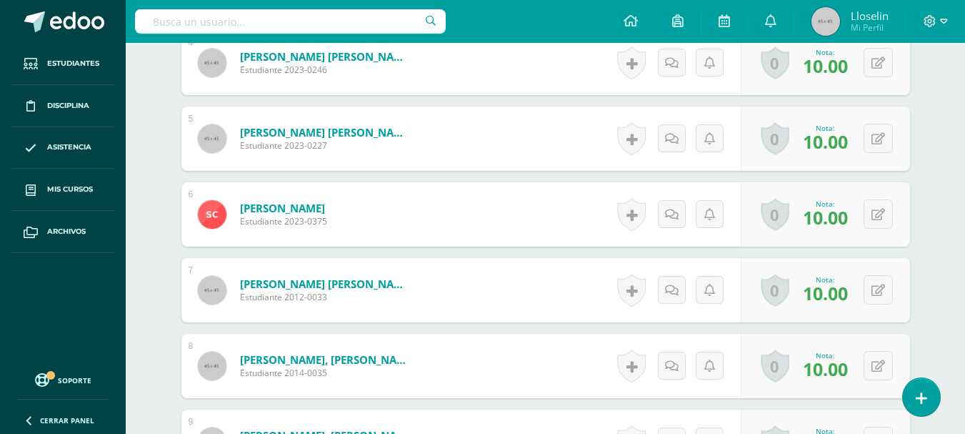
scroll to position [714, 0]
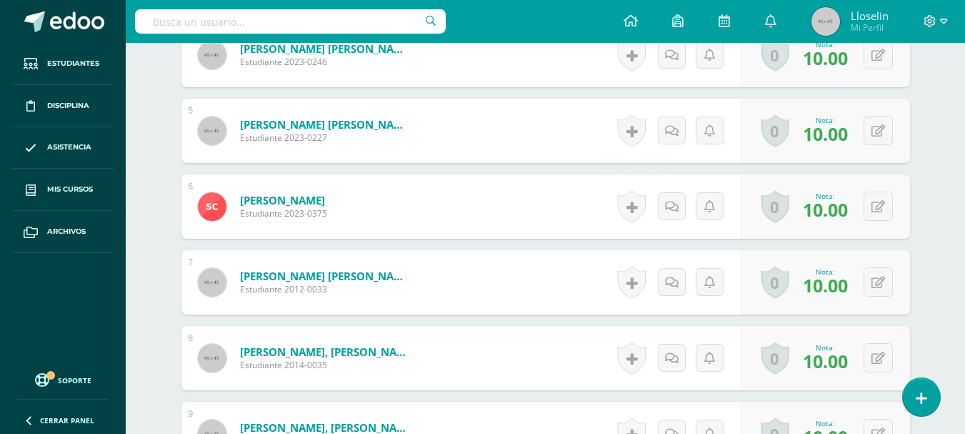
click at [613, 129] on div "Historial de actividad No hay historial para esta actividad Agregar Comentarios…" at bounding box center [676, 131] width 129 height 64
click at [891, 336] on div "0 [GEOGRAPHIC_DATA] Logros obtenidos Aún no hay logros agregados Nota: 10.00" at bounding box center [825, 358] width 169 height 64
click at [890, 351] on button at bounding box center [877, 357] width 29 height 29
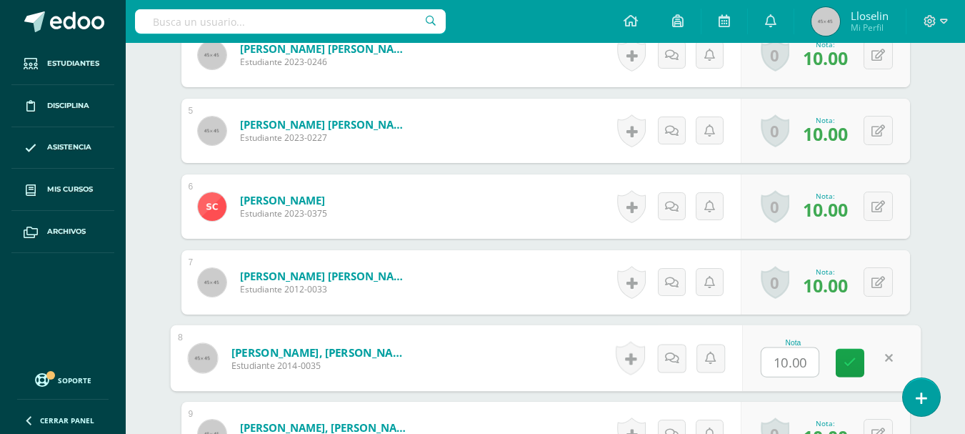
type input "9"
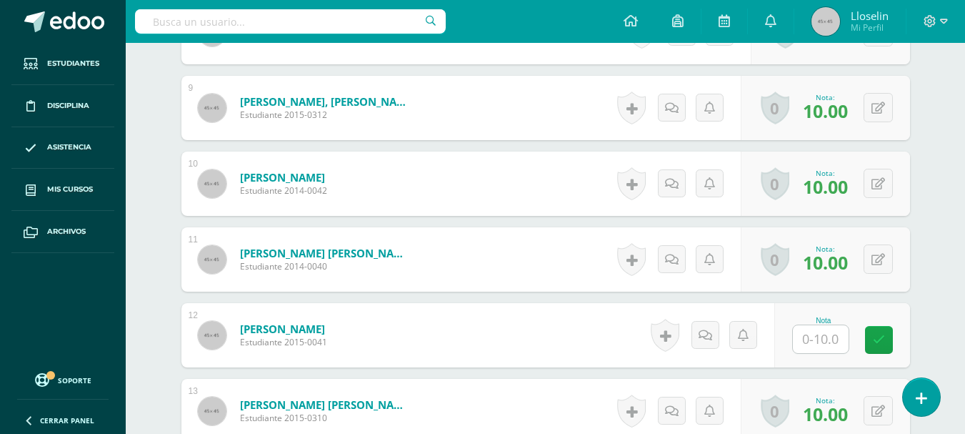
scroll to position [1056, 0]
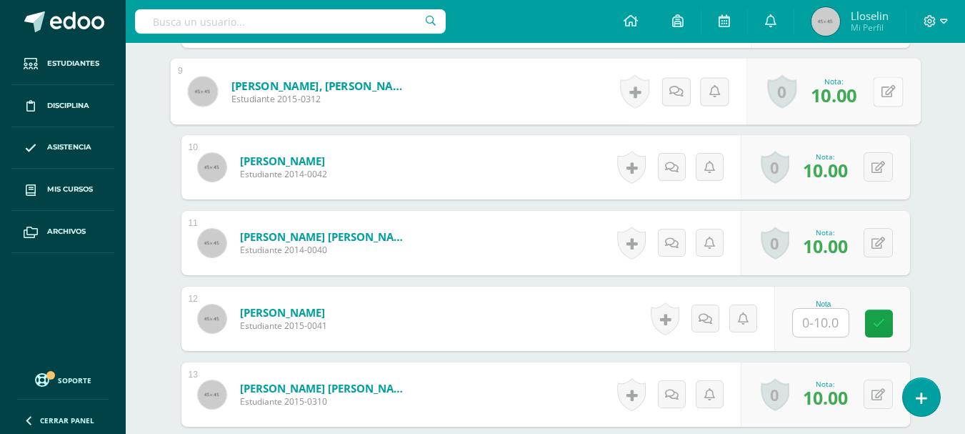
click at [881, 89] on icon at bounding box center [888, 91] width 14 height 12
type input "9"
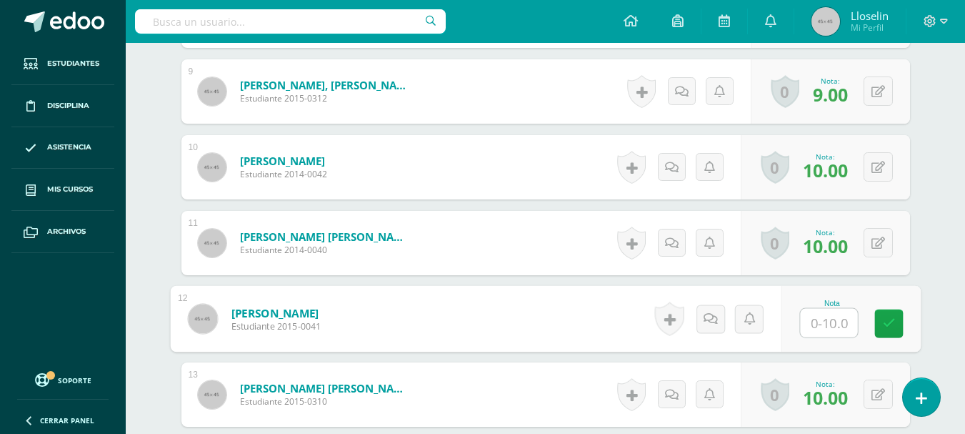
click at [834, 335] on input "text" at bounding box center [828, 323] width 57 height 29
type input "6"
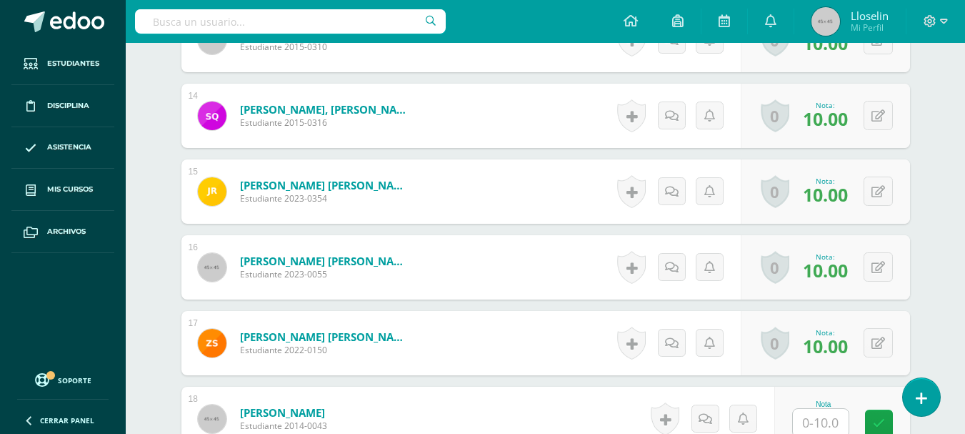
scroll to position [1415, 0]
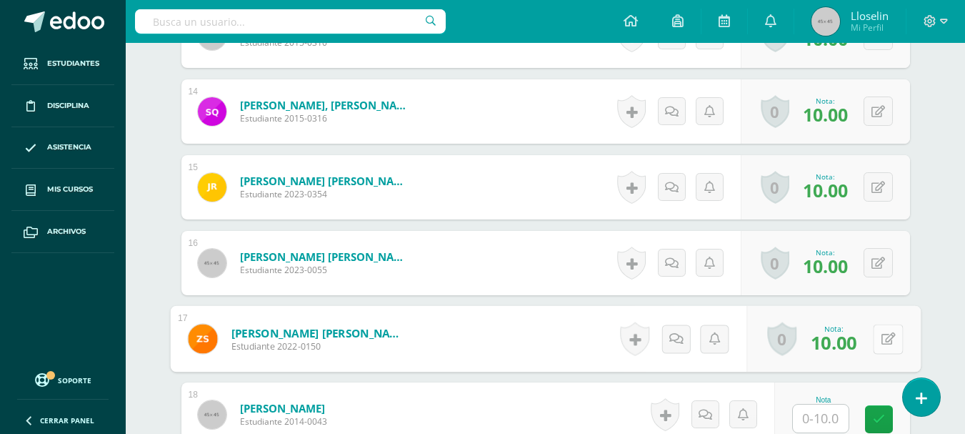
click at [886, 339] on button at bounding box center [888, 339] width 30 height 30
type input "8"
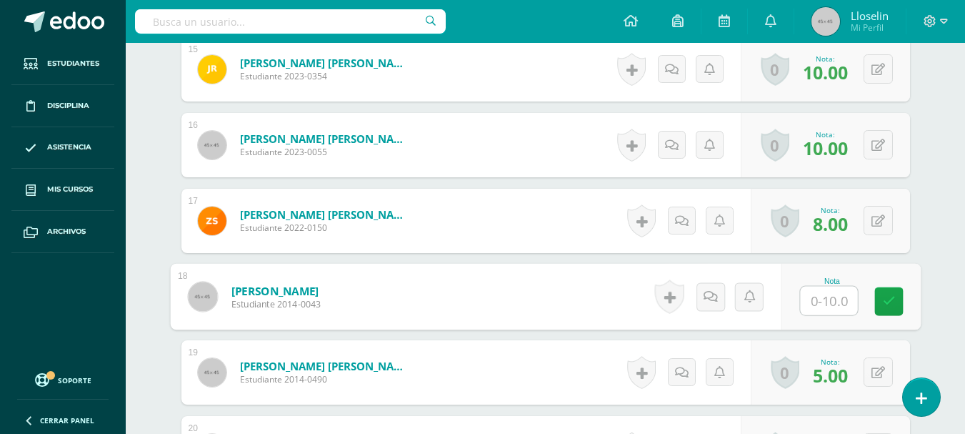
scroll to position [1521, 0]
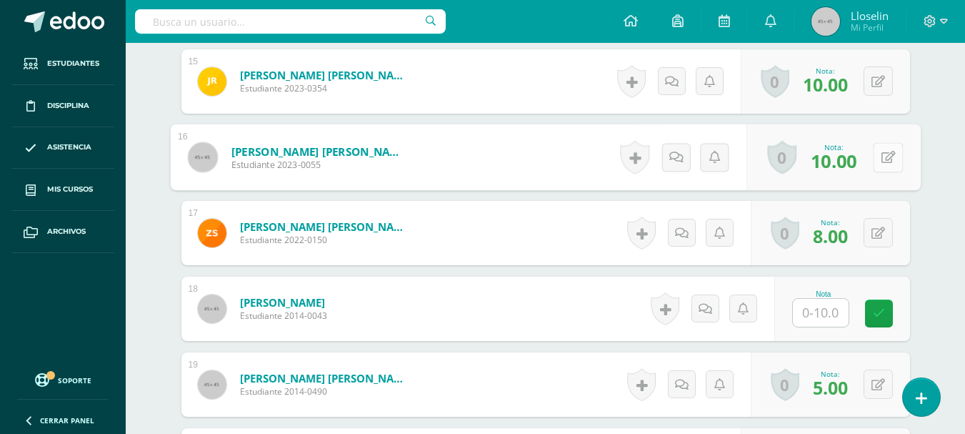
click at [881, 149] on button at bounding box center [888, 157] width 30 height 30
type input "9"
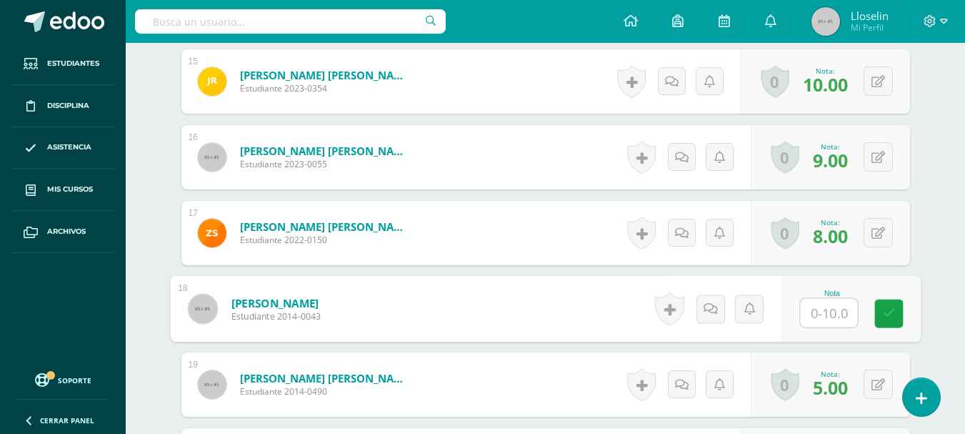
click at [846, 314] on input "text" at bounding box center [828, 313] width 57 height 29
type input "9"
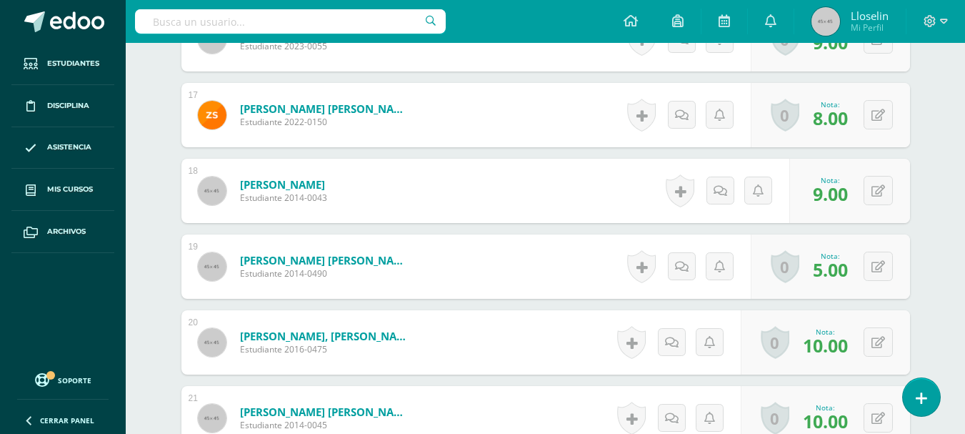
scroll to position [1643, 0]
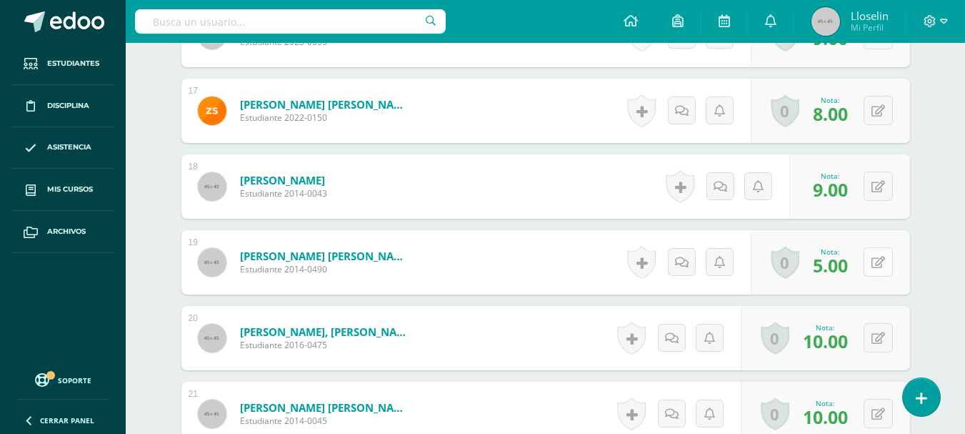
click at [887, 266] on button at bounding box center [877, 261] width 29 height 29
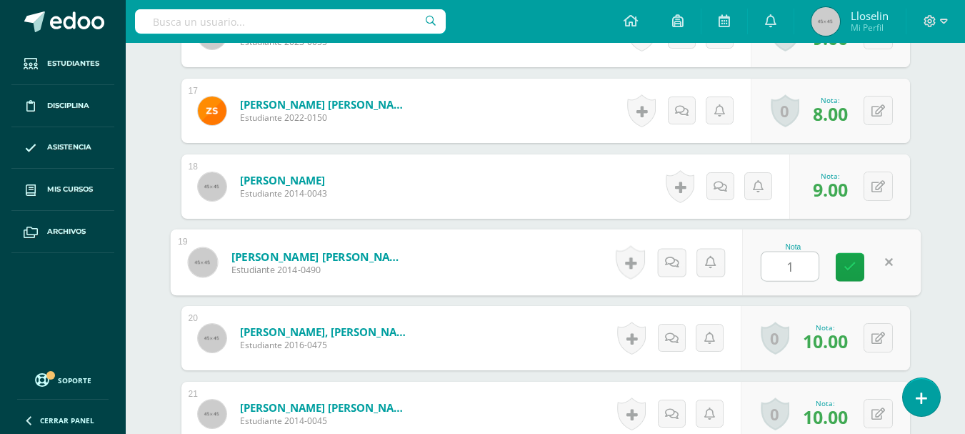
type input "10"
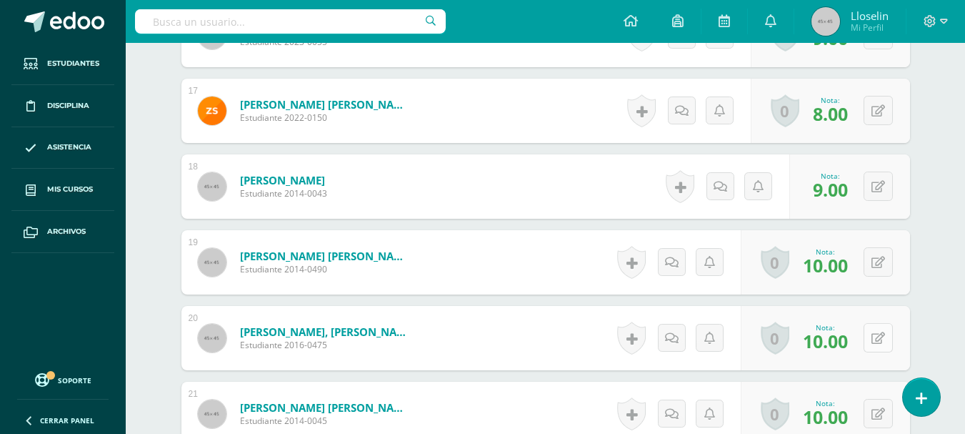
click at [871, 330] on button at bounding box center [877, 337] width 29 height 29
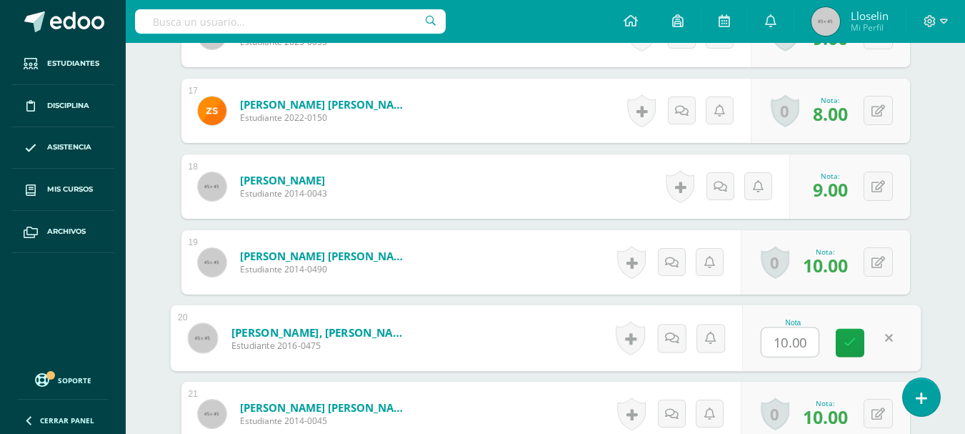
type input "9"
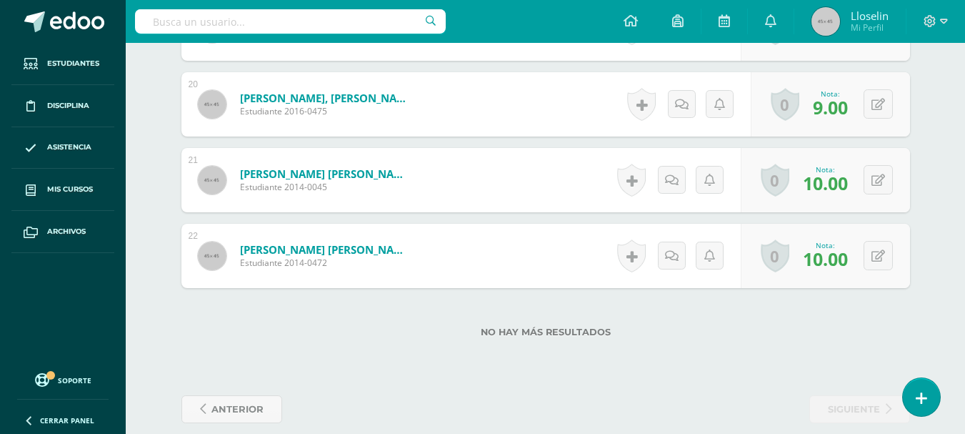
scroll to position [1894, 0]
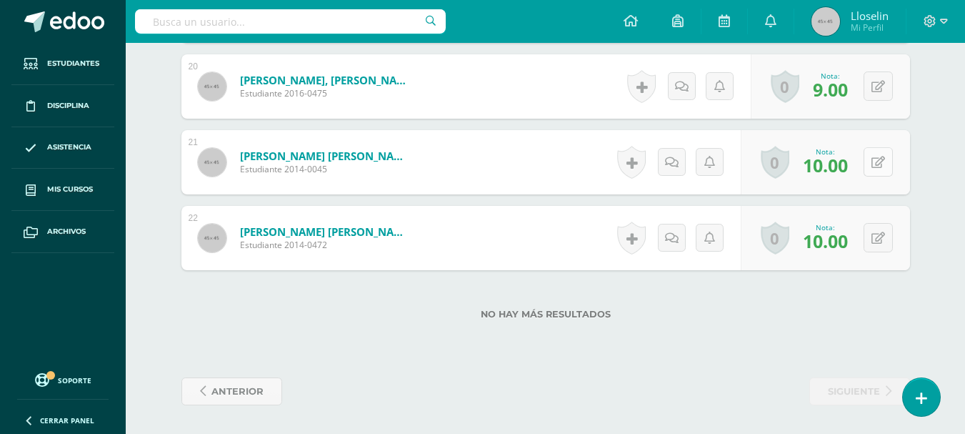
click at [868, 172] on div "0 [GEOGRAPHIC_DATA] Logros obtenidos Aún no hay logros agregados Nota: 10.00" at bounding box center [825, 162] width 169 height 64
click at [873, 147] on button at bounding box center [888, 162] width 30 height 30
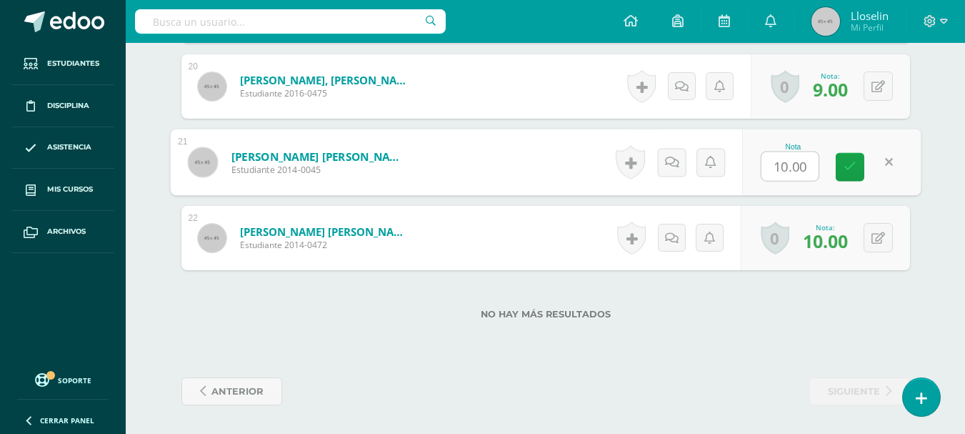
type input "9"
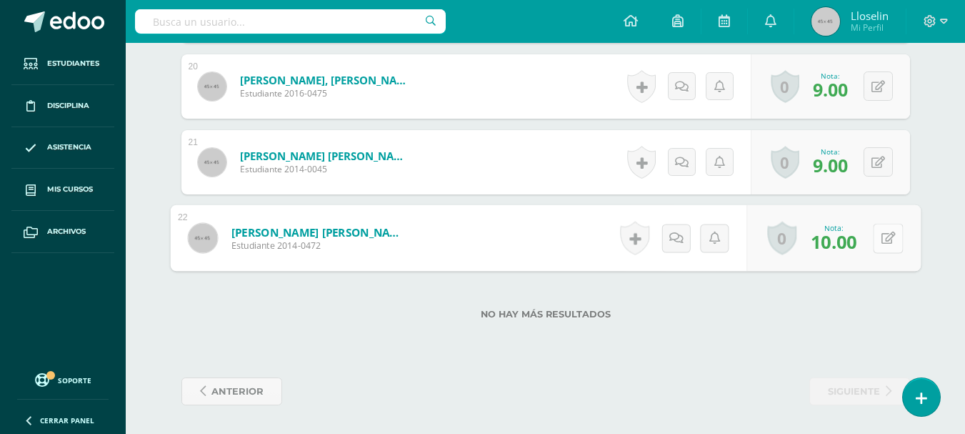
click at [886, 236] on button at bounding box center [888, 238] width 30 height 30
type input "9"
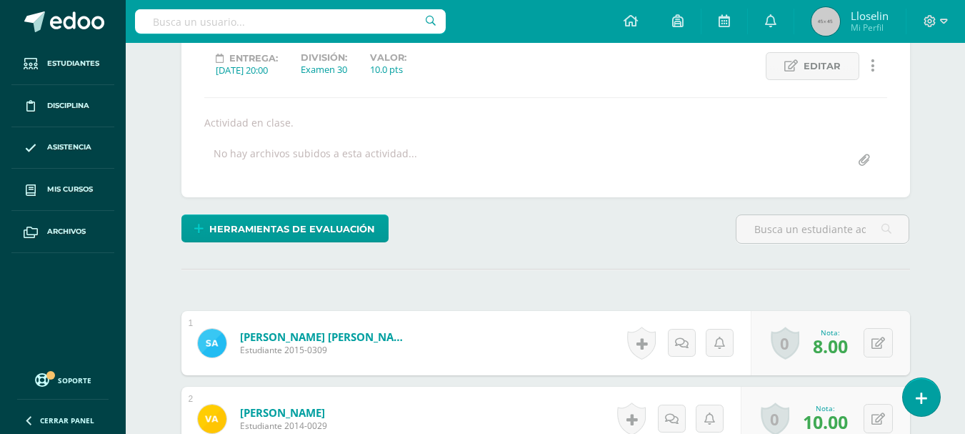
scroll to position [0, 0]
